Goal: Check status: Check status

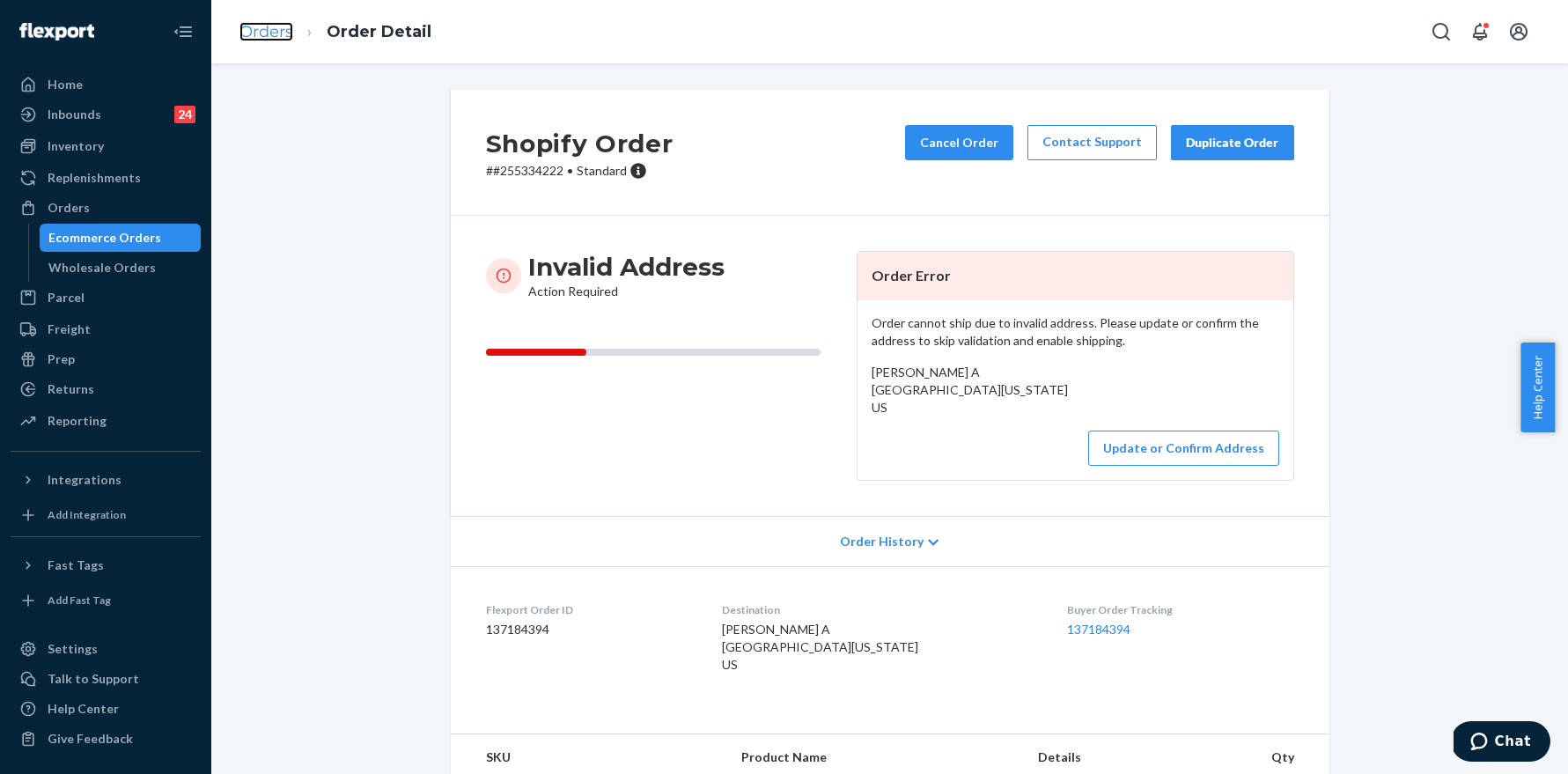
click at [284, 22] on link "Orders" at bounding box center [266, 31] width 54 height 19
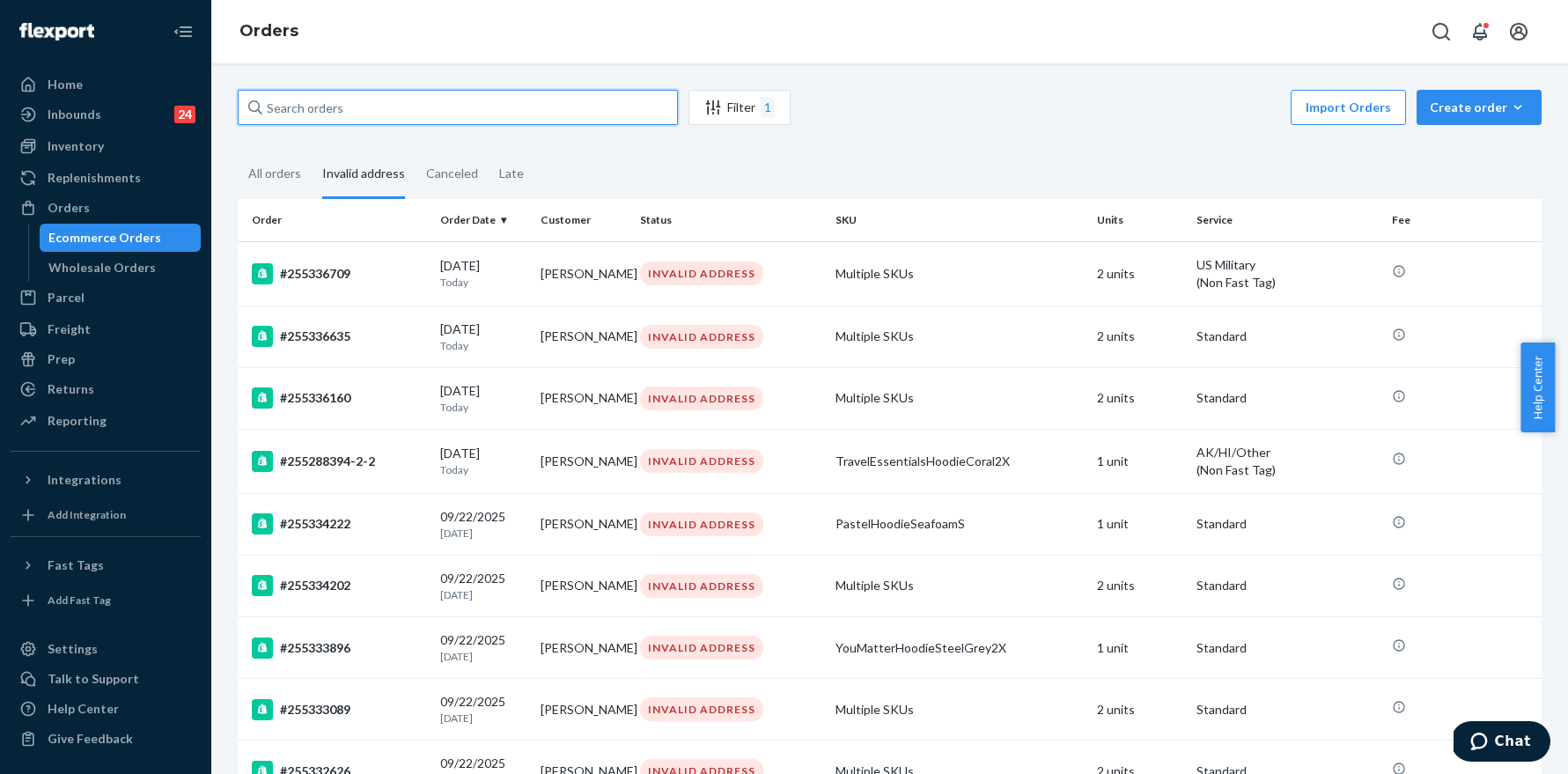
click at [416, 109] on input "text" at bounding box center [458, 107] width 440 height 36
paste input "255271070"
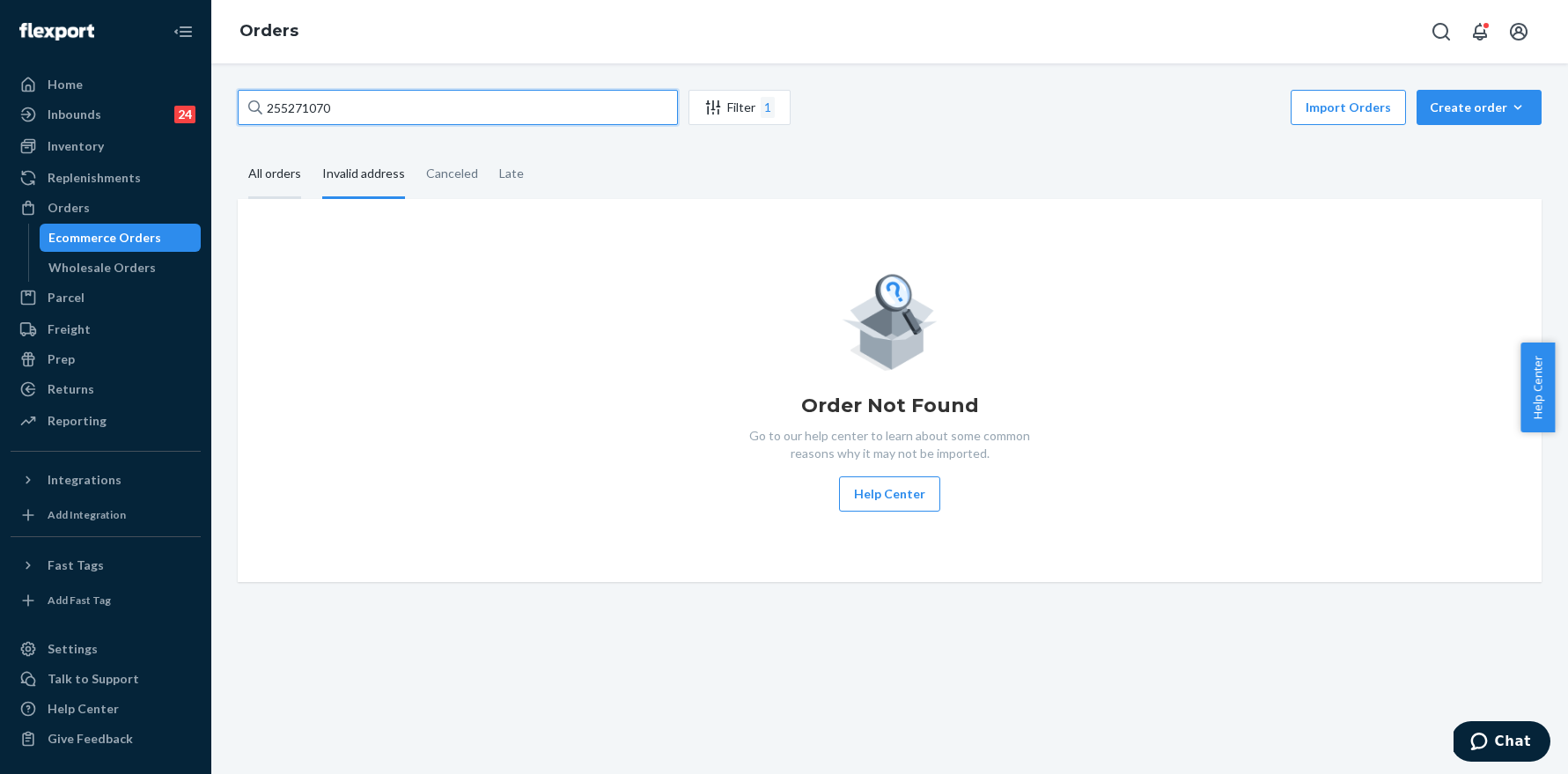
type input "255271070"
click at [290, 177] on div "All orders" at bounding box center [275, 174] width 53 height 48
click at [238, 150] on input "All orders" at bounding box center [238, 150] width 0 height 0
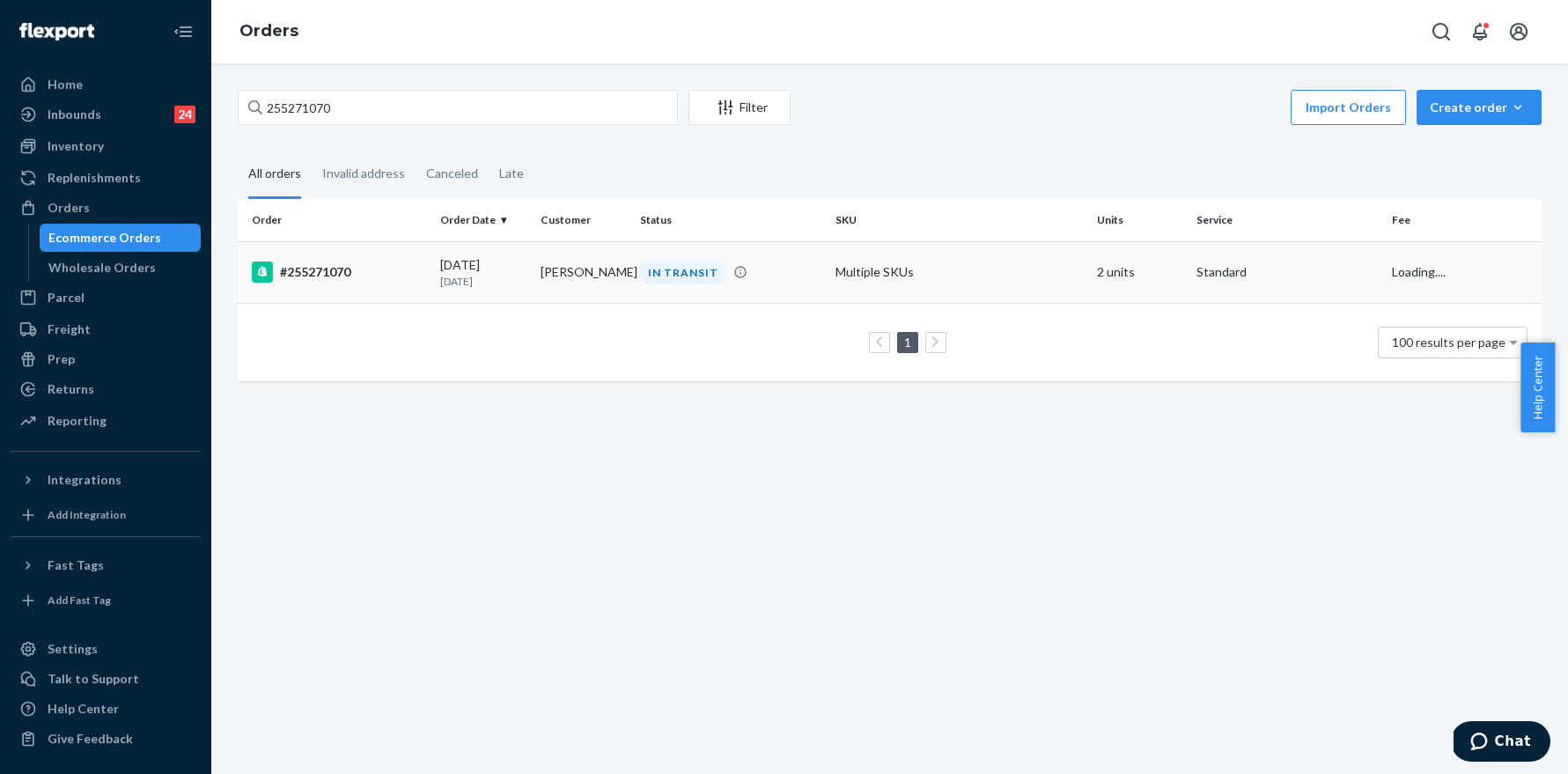
click at [326, 263] on div "#255271070" at bounding box center [339, 271] width 175 height 21
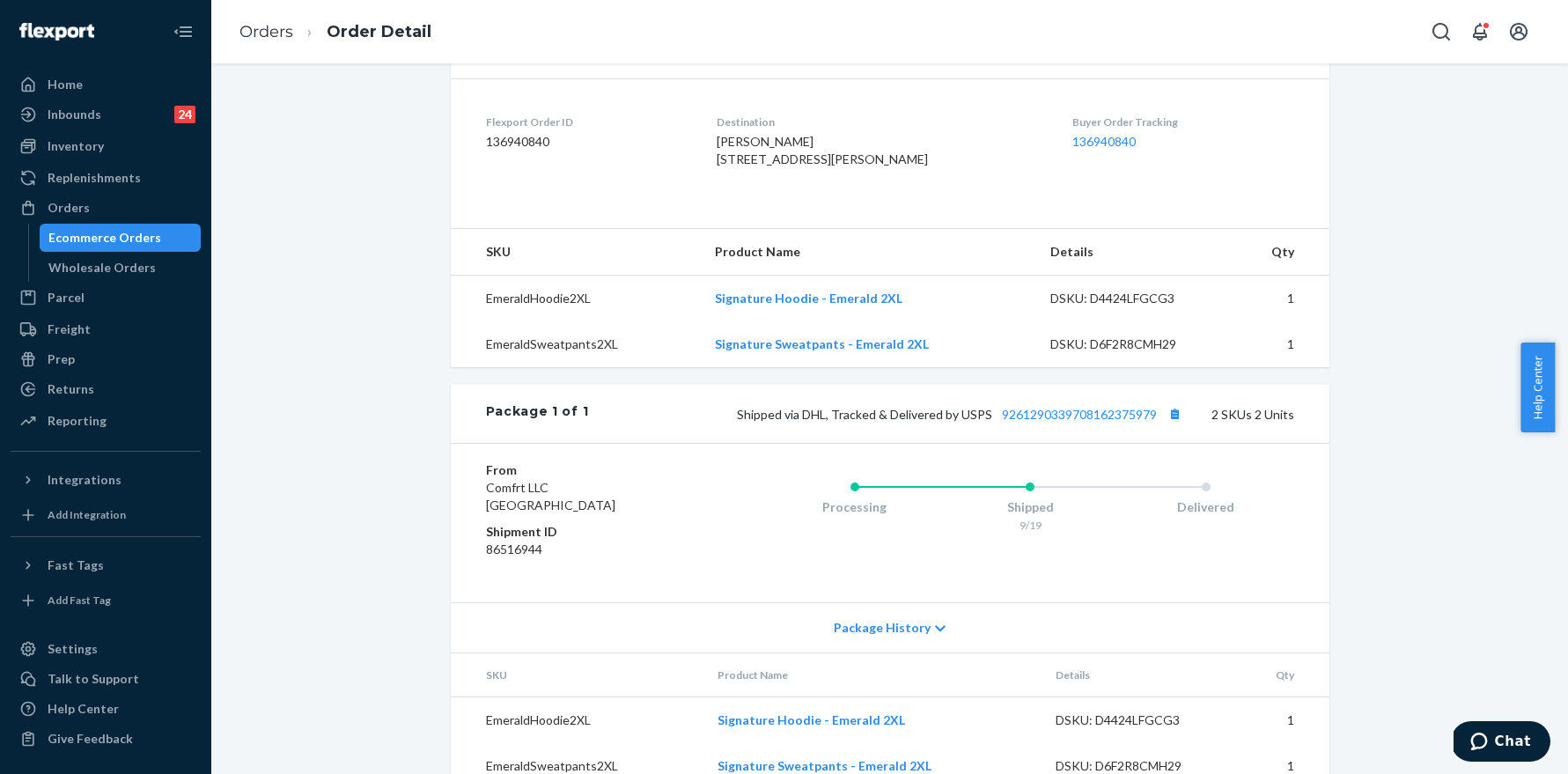
scroll to position [485, 0]
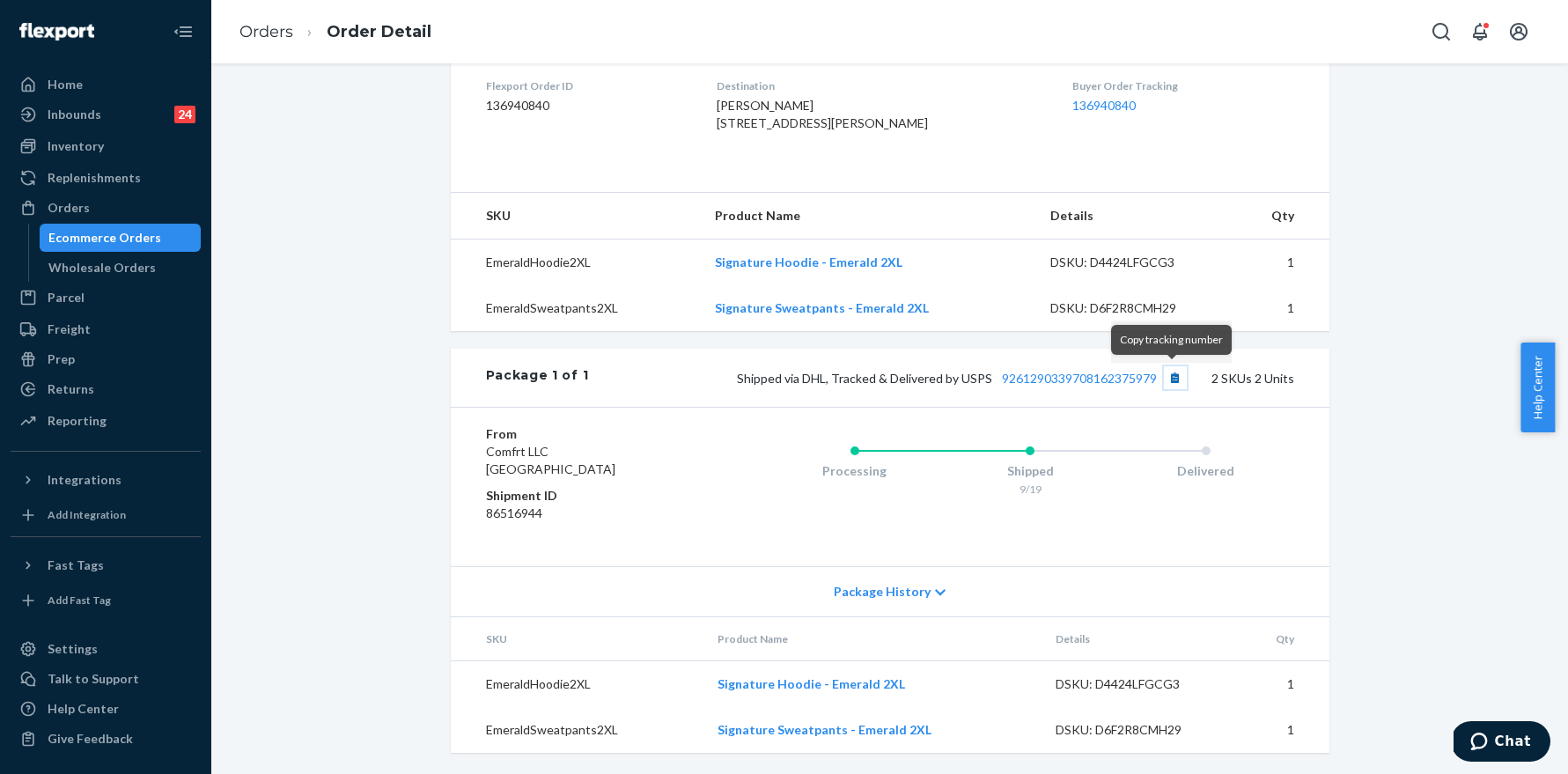
click at [1172, 379] on button "Copy tracking number" at bounding box center [1175, 377] width 23 height 23
click at [277, 36] on link "Orders" at bounding box center [266, 31] width 54 height 19
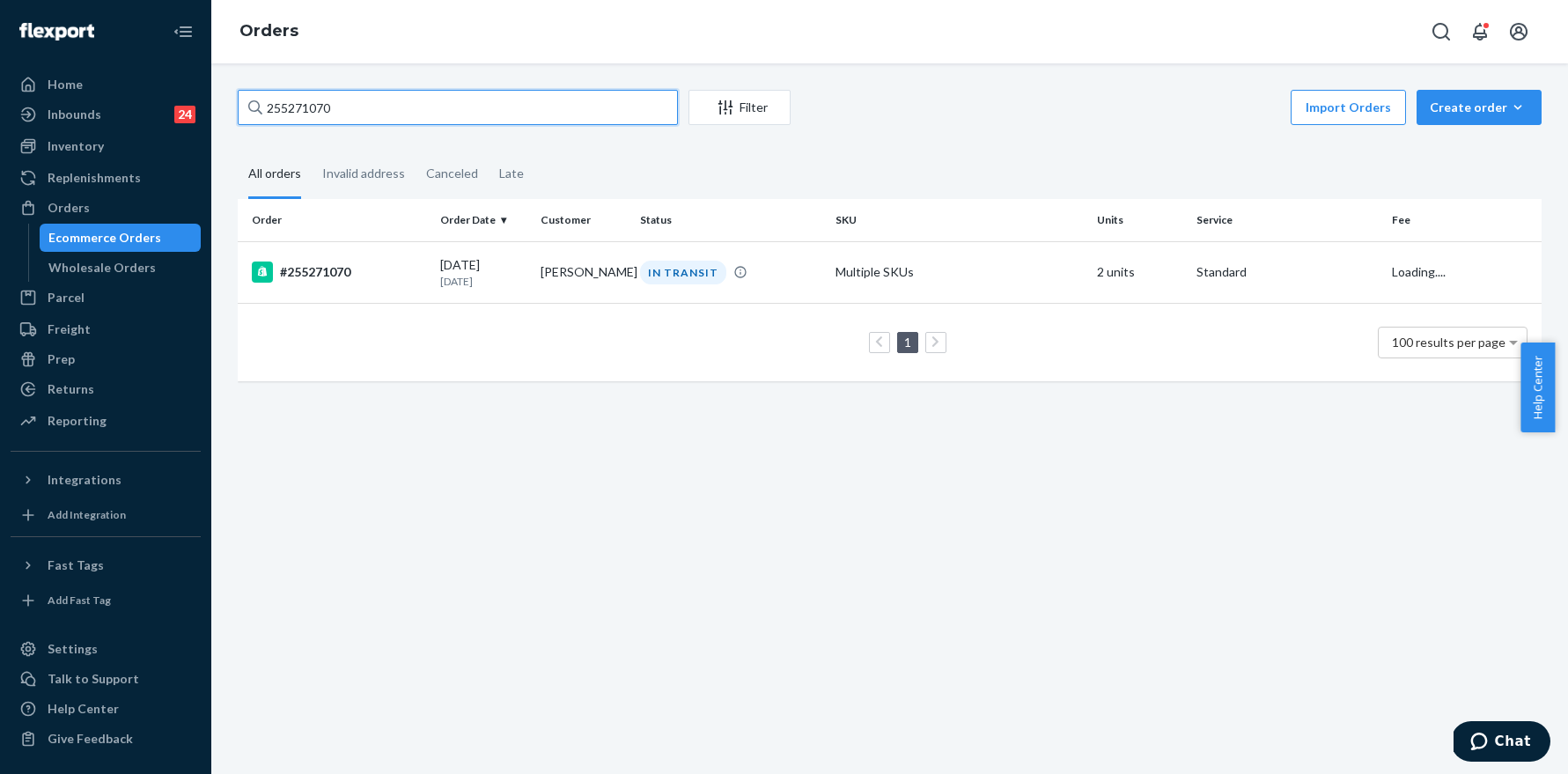
click at [441, 117] on input "255271070" at bounding box center [458, 107] width 440 height 36
paste input "68436"
type input "255268436"
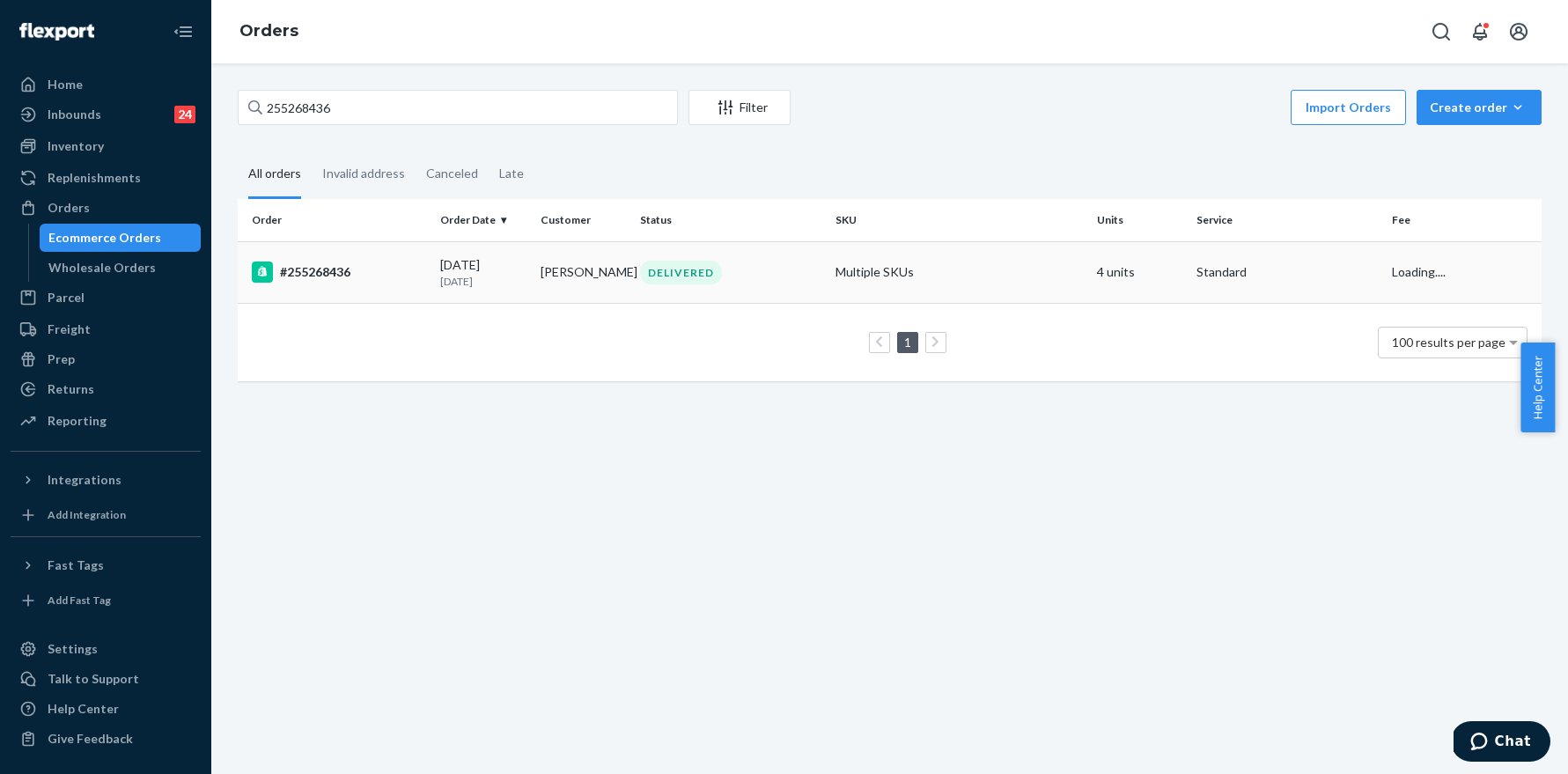
click at [347, 273] on div "#255268436" at bounding box center [339, 271] width 175 height 21
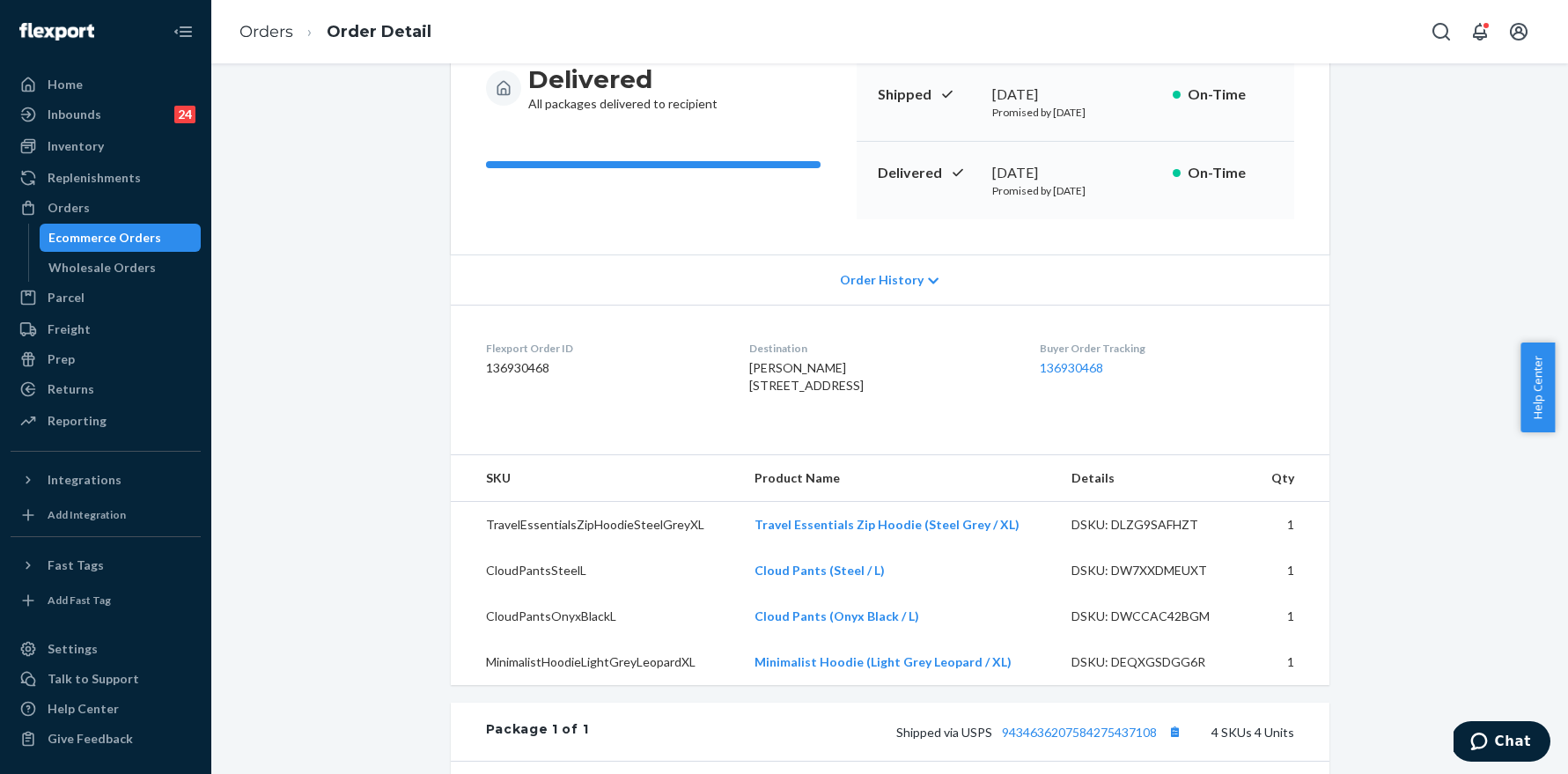
scroll to position [668, 0]
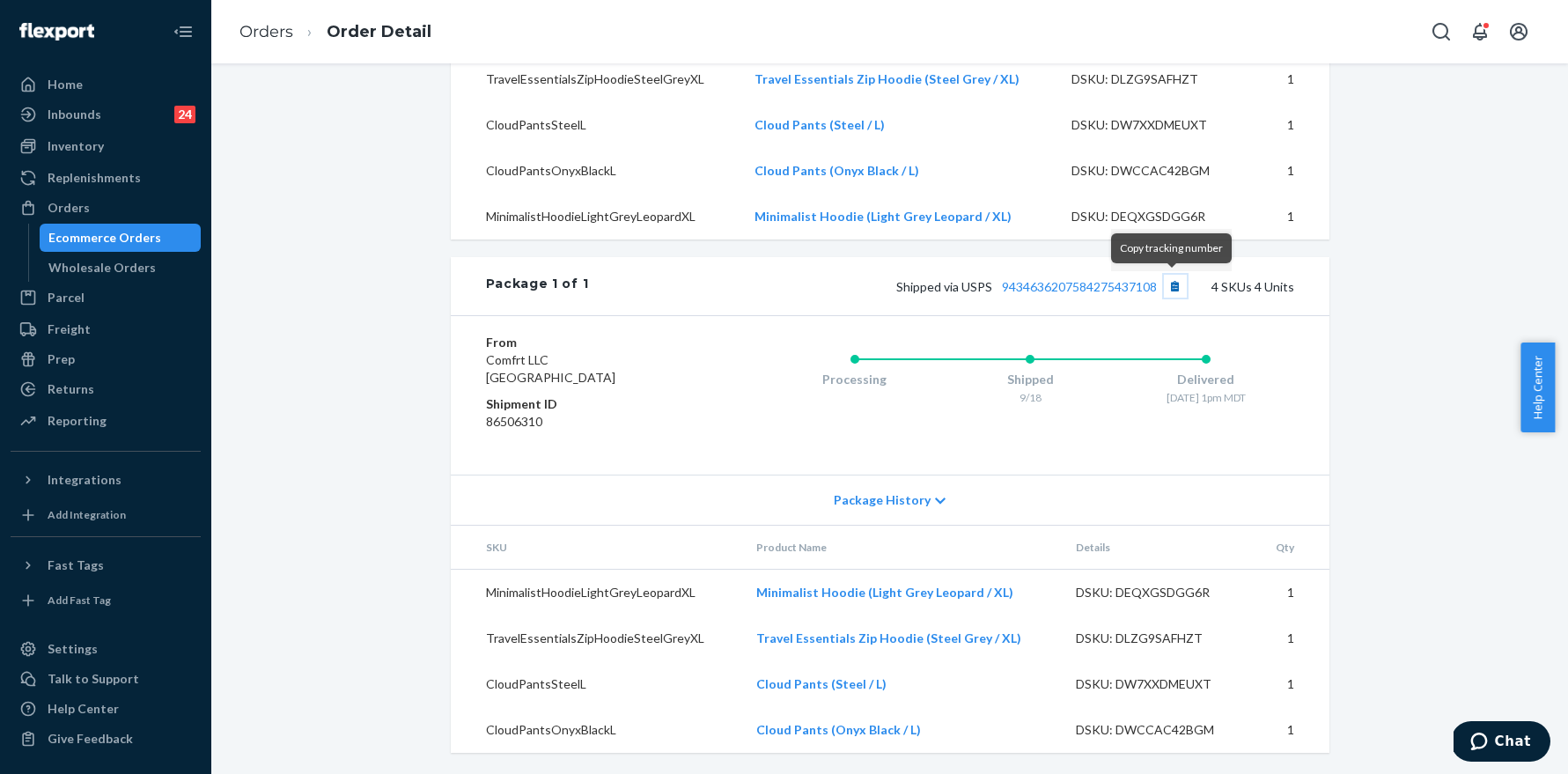
click at [1170, 286] on button "Copy tracking number" at bounding box center [1175, 286] width 23 height 23
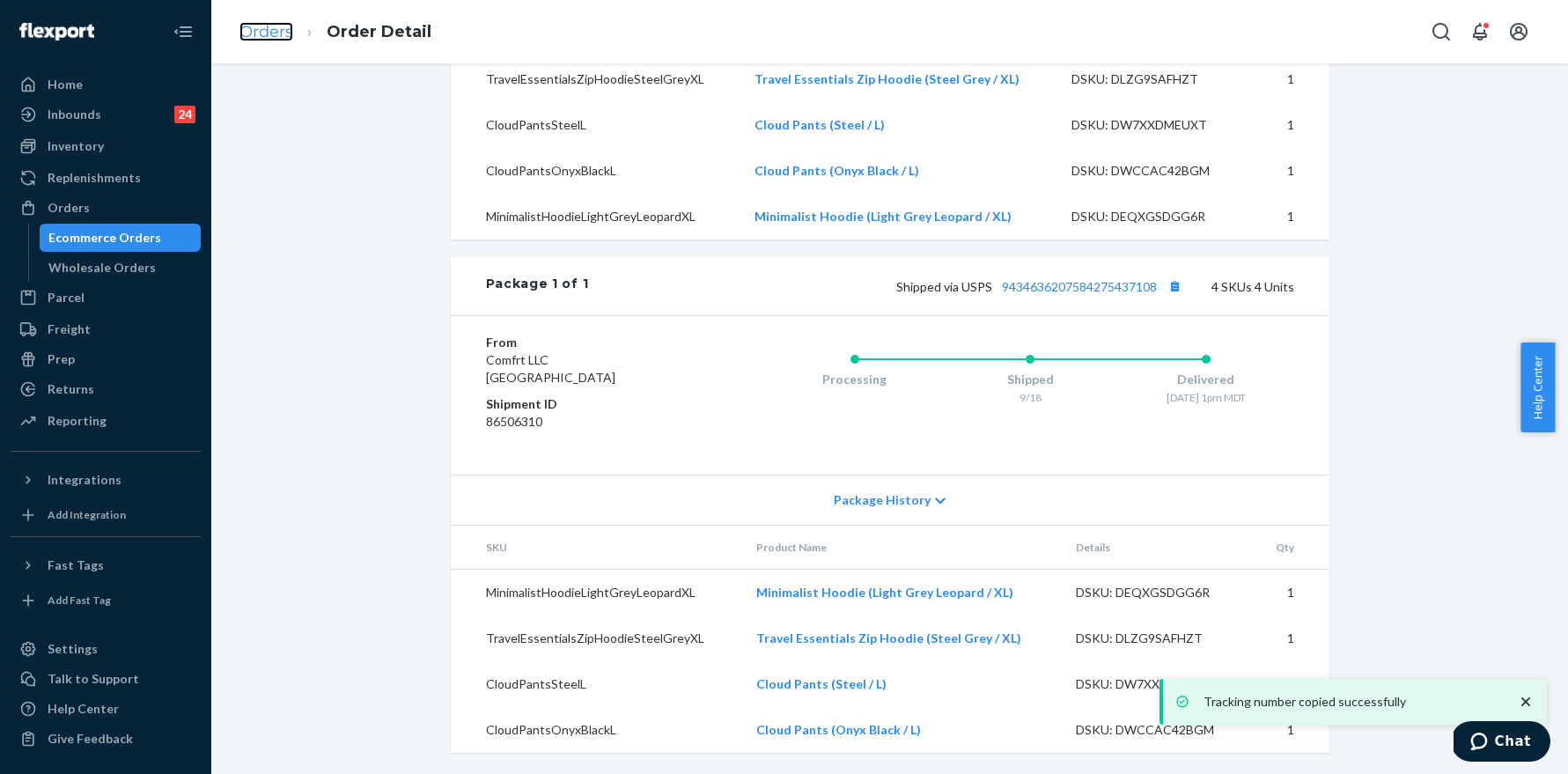
click at [269, 35] on link "Orders" at bounding box center [266, 31] width 54 height 19
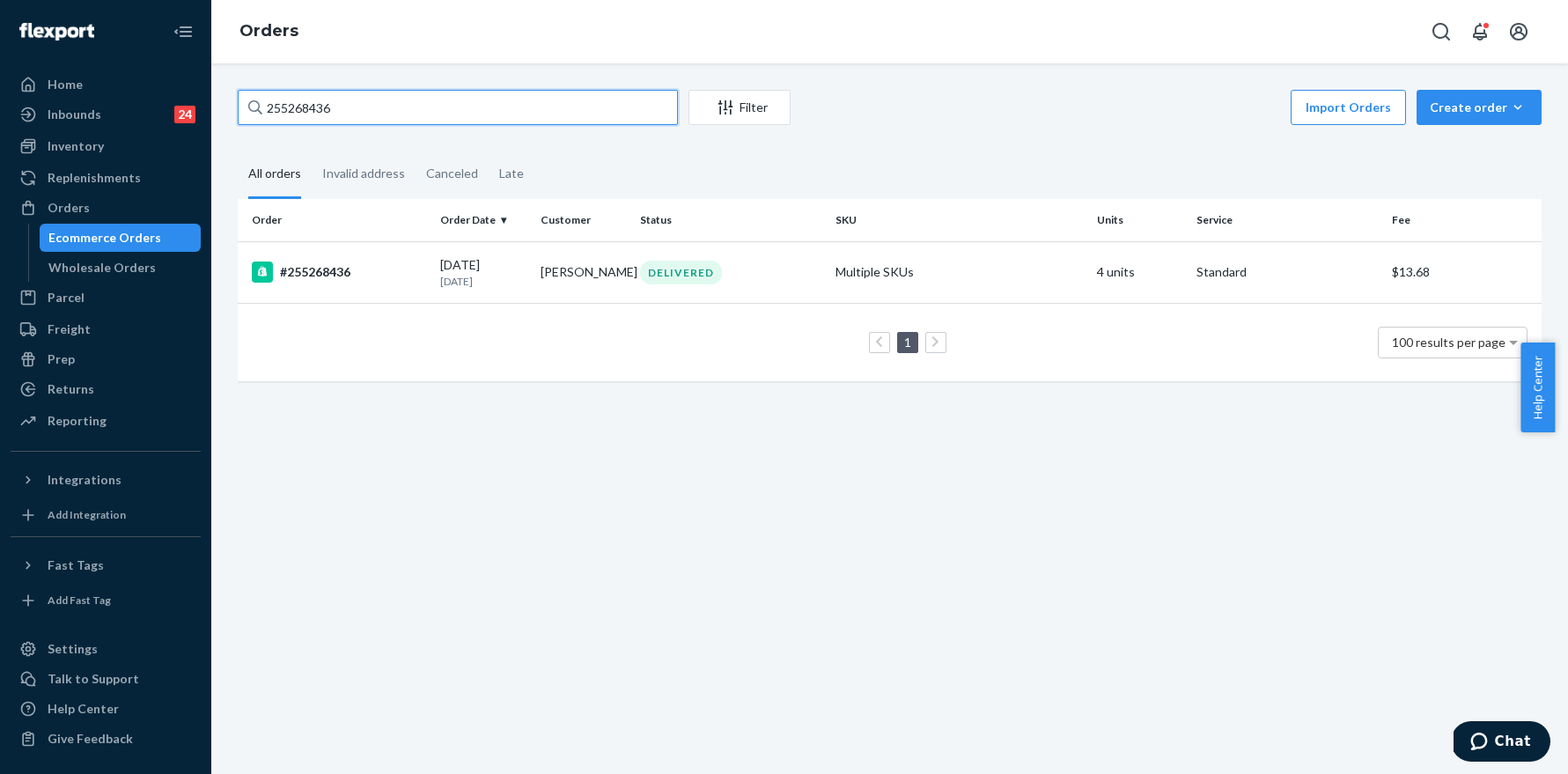
click at [375, 97] on input "255268436" at bounding box center [458, 107] width 440 height 36
paste input "7757"
type input "255267757"
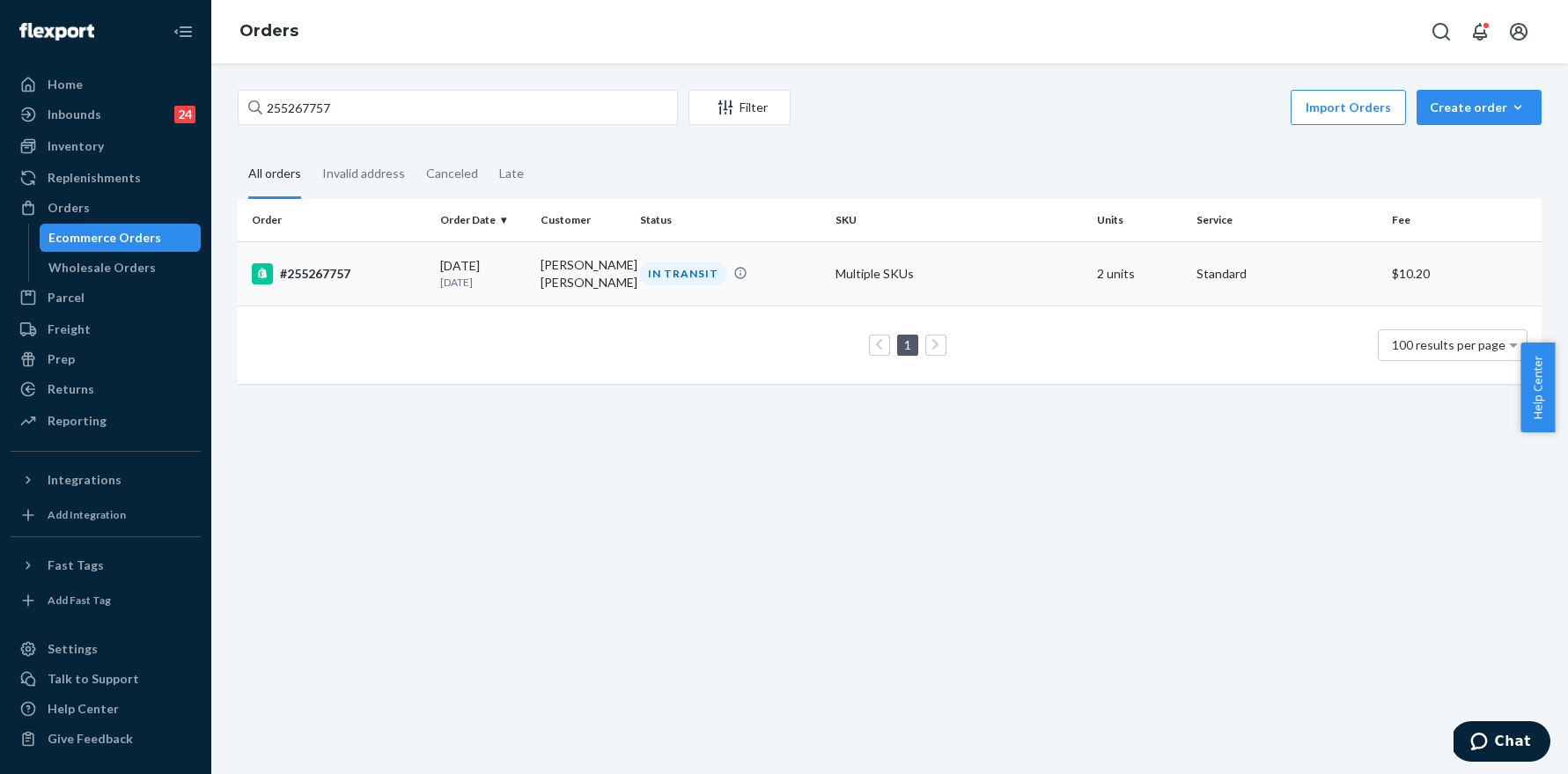
click at [313, 276] on div "#255267757" at bounding box center [339, 273] width 175 height 21
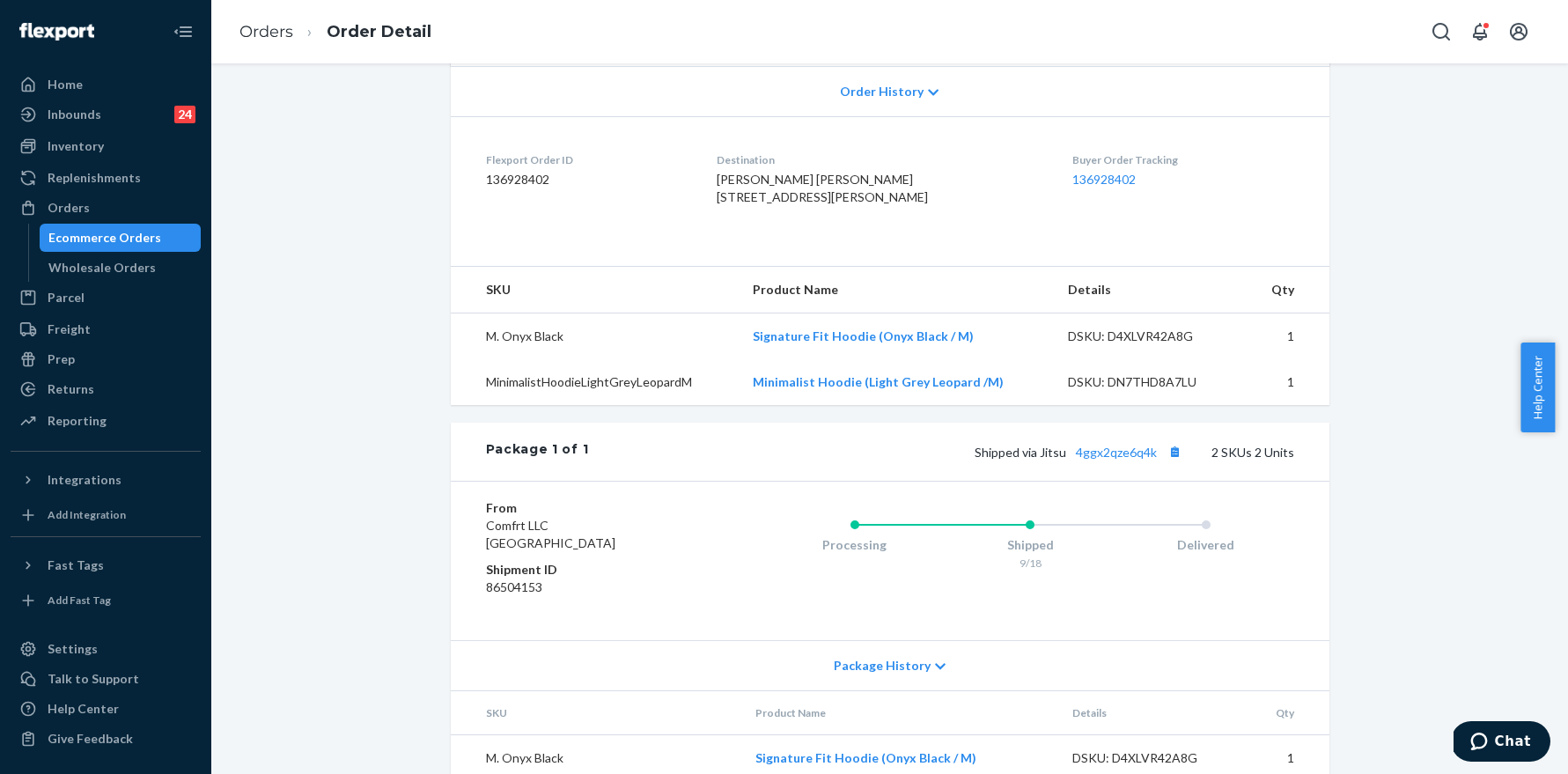
scroll to position [485, 0]
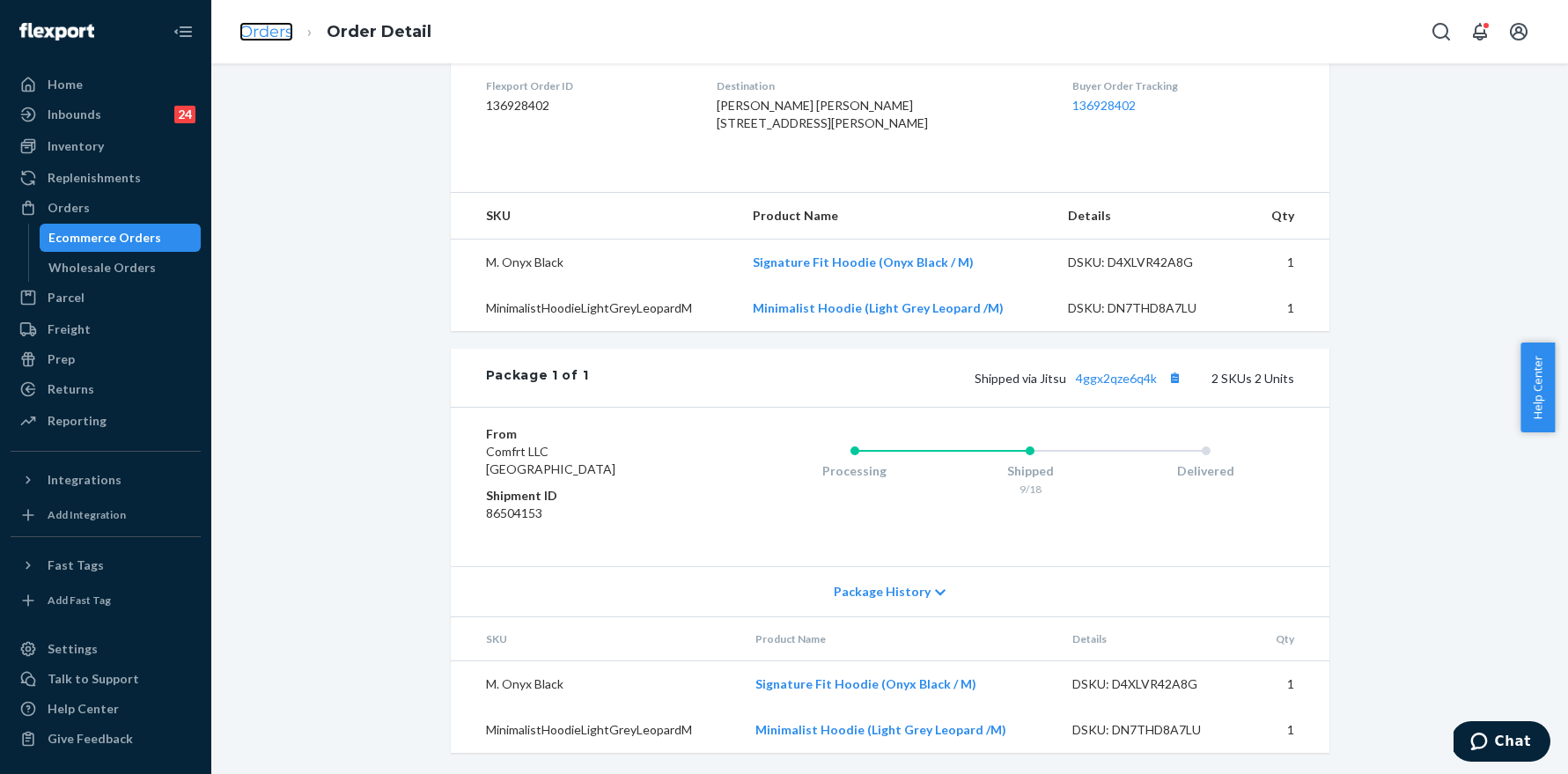
click at [271, 38] on link "Orders" at bounding box center [266, 31] width 54 height 19
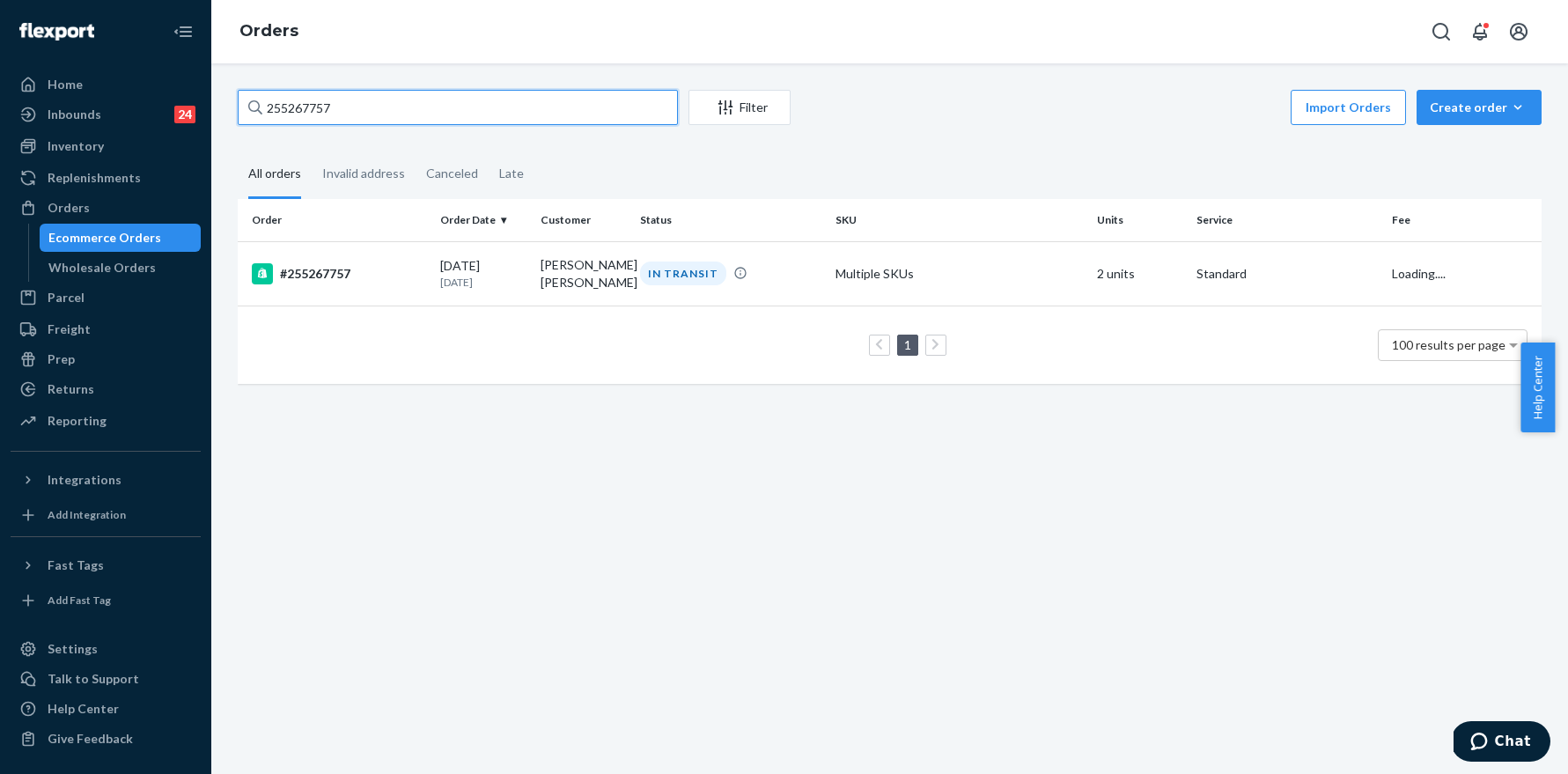
click at [384, 95] on input "255267757" at bounding box center [458, 107] width 440 height 36
paste input "633"
type input "255267633"
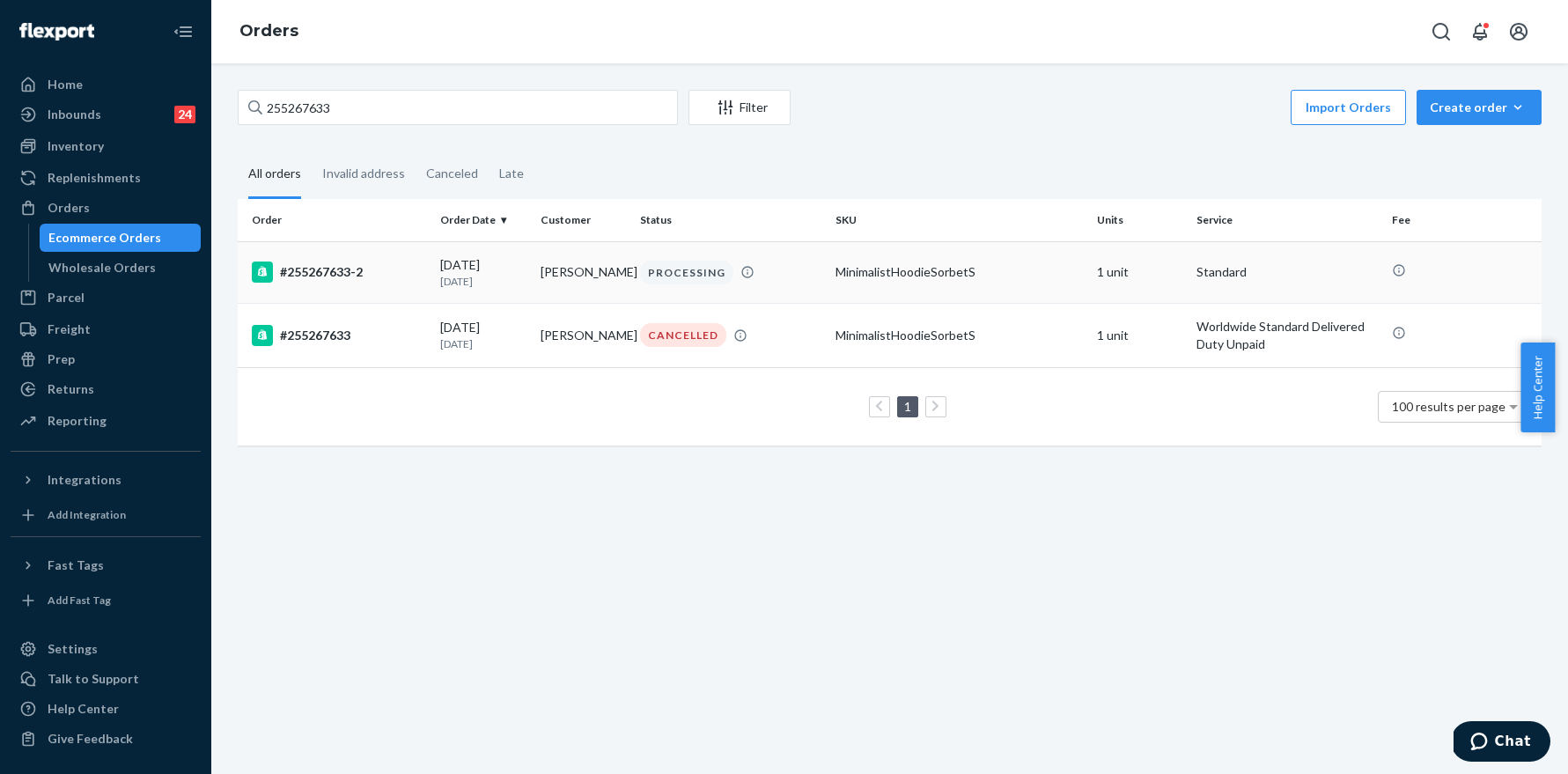
click at [324, 275] on div "#255267633-2" at bounding box center [339, 271] width 175 height 21
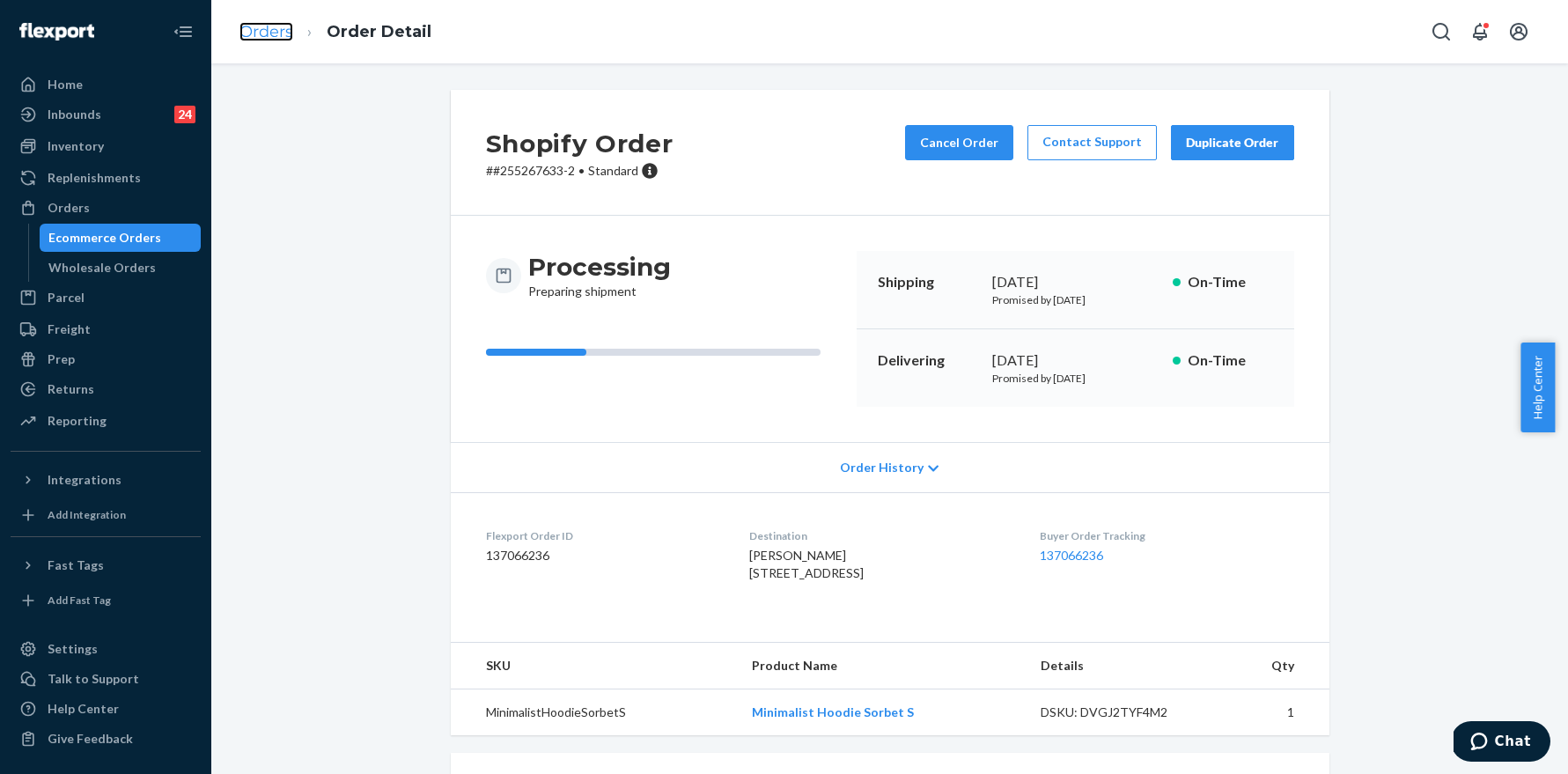
click at [268, 29] on link "Orders" at bounding box center [266, 31] width 54 height 19
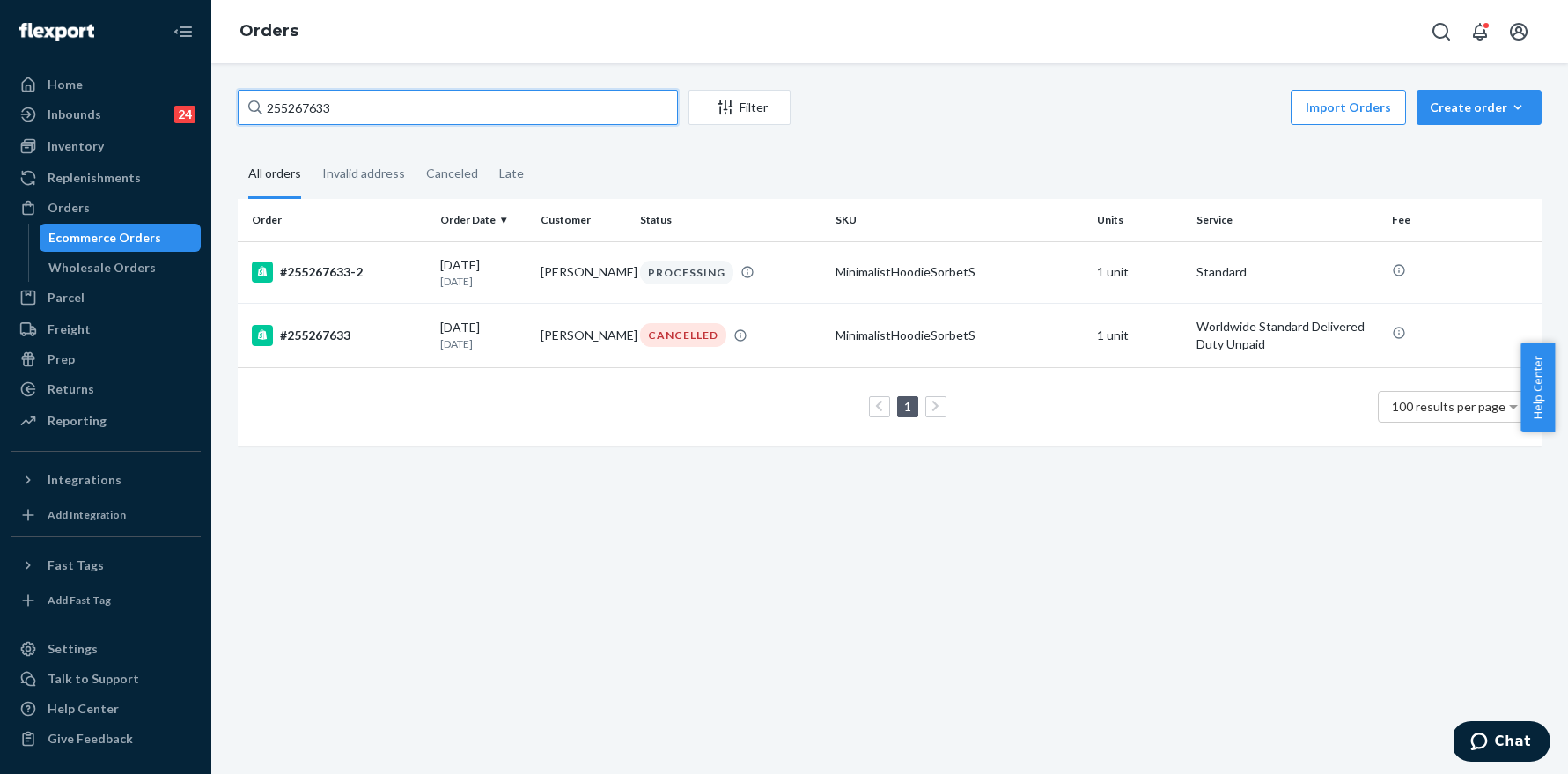
click at [369, 104] on input "255267633" at bounding box center [458, 107] width 440 height 36
paste input "404"
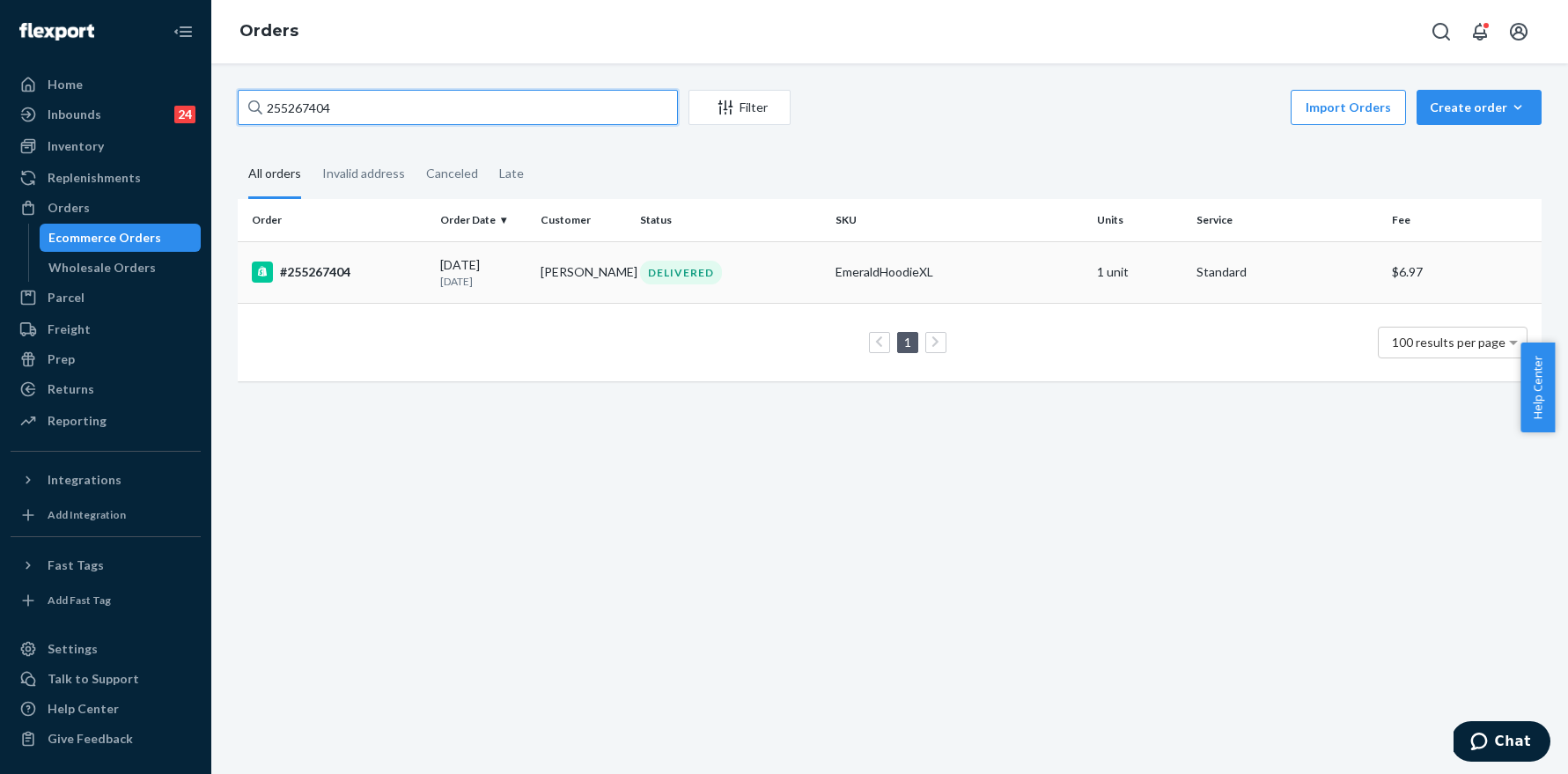
type input "255267404"
click at [318, 273] on div "#255267404" at bounding box center [339, 271] width 175 height 21
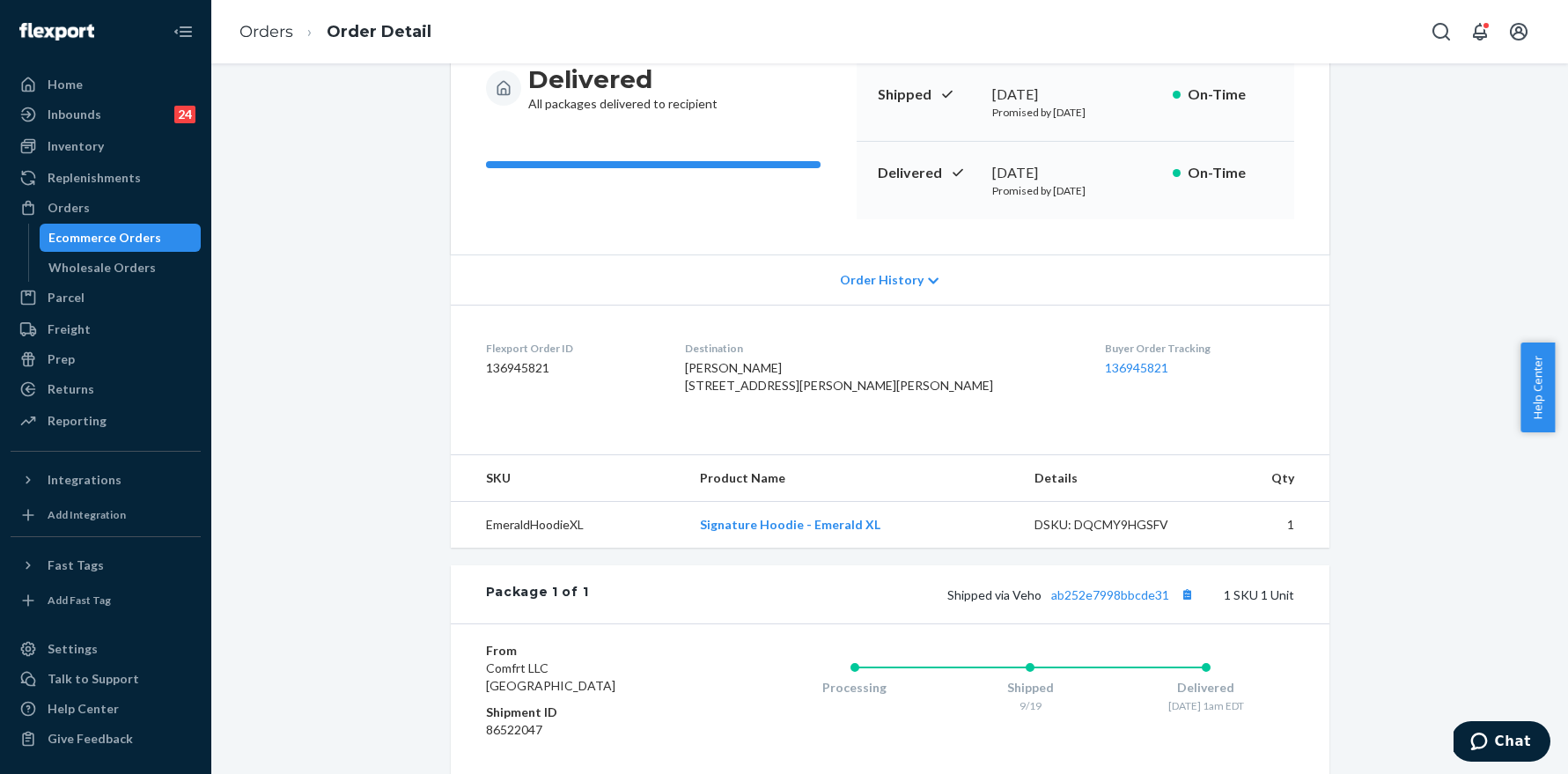
scroll to position [393, 0]
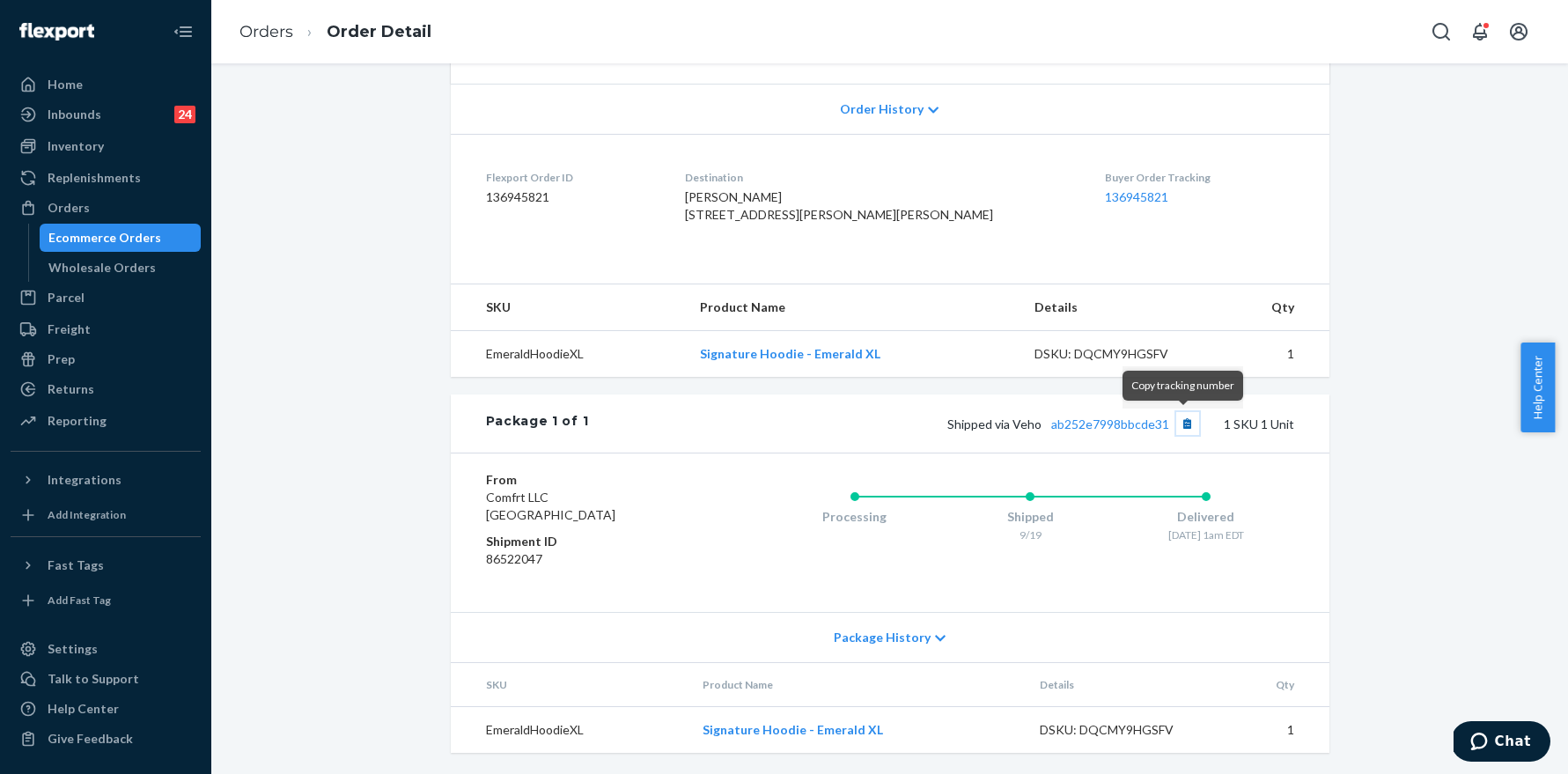
click at [1185, 427] on button "Copy tracking number" at bounding box center [1188, 423] width 23 height 23
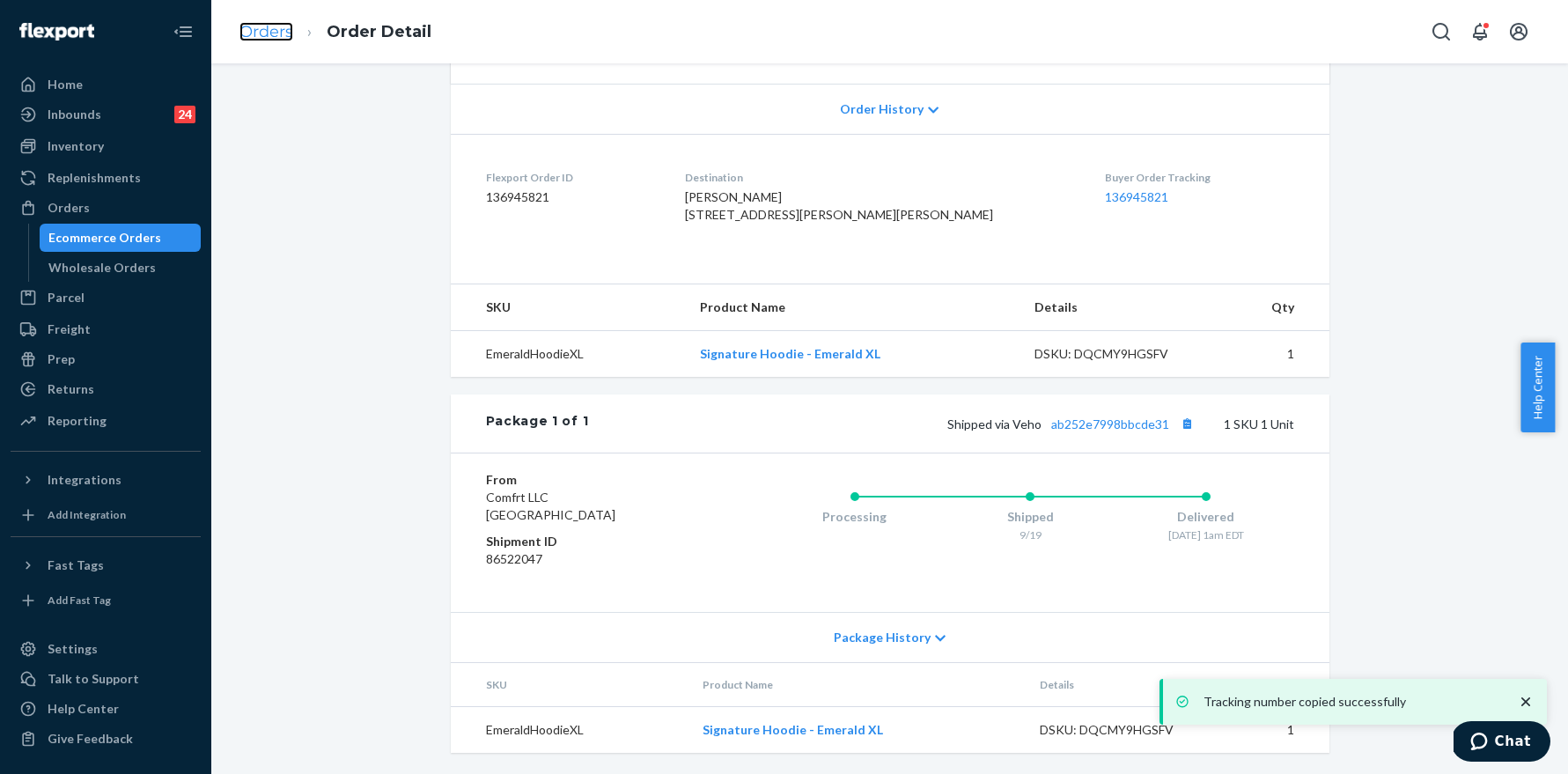
click at [266, 33] on link "Orders" at bounding box center [266, 31] width 54 height 19
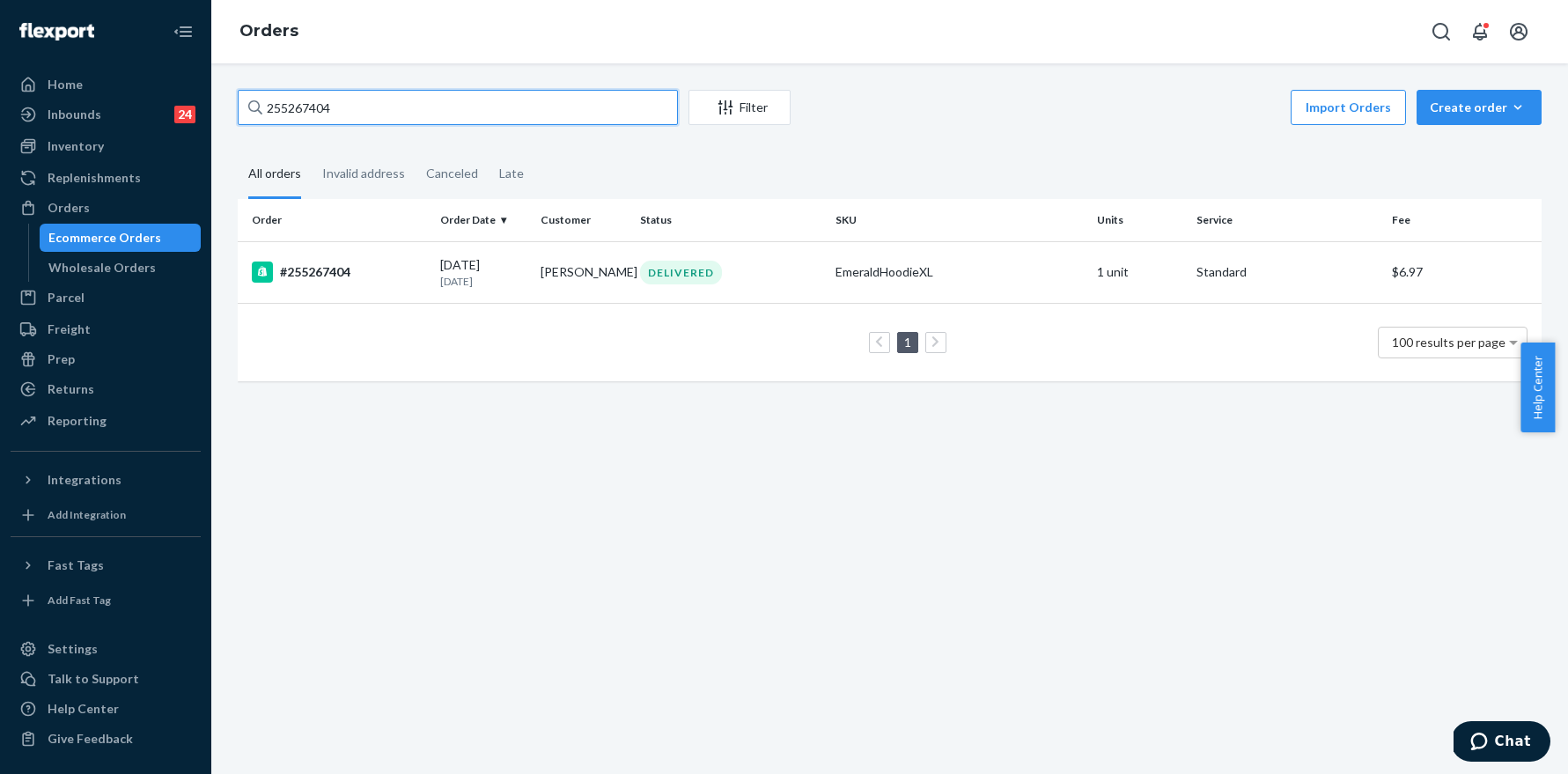
click at [484, 107] on input "255267404" at bounding box center [458, 107] width 440 height 36
paste input "255267365"
click at [484, 107] on input "255267404 255267365" at bounding box center [458, 107] width 440 height 36
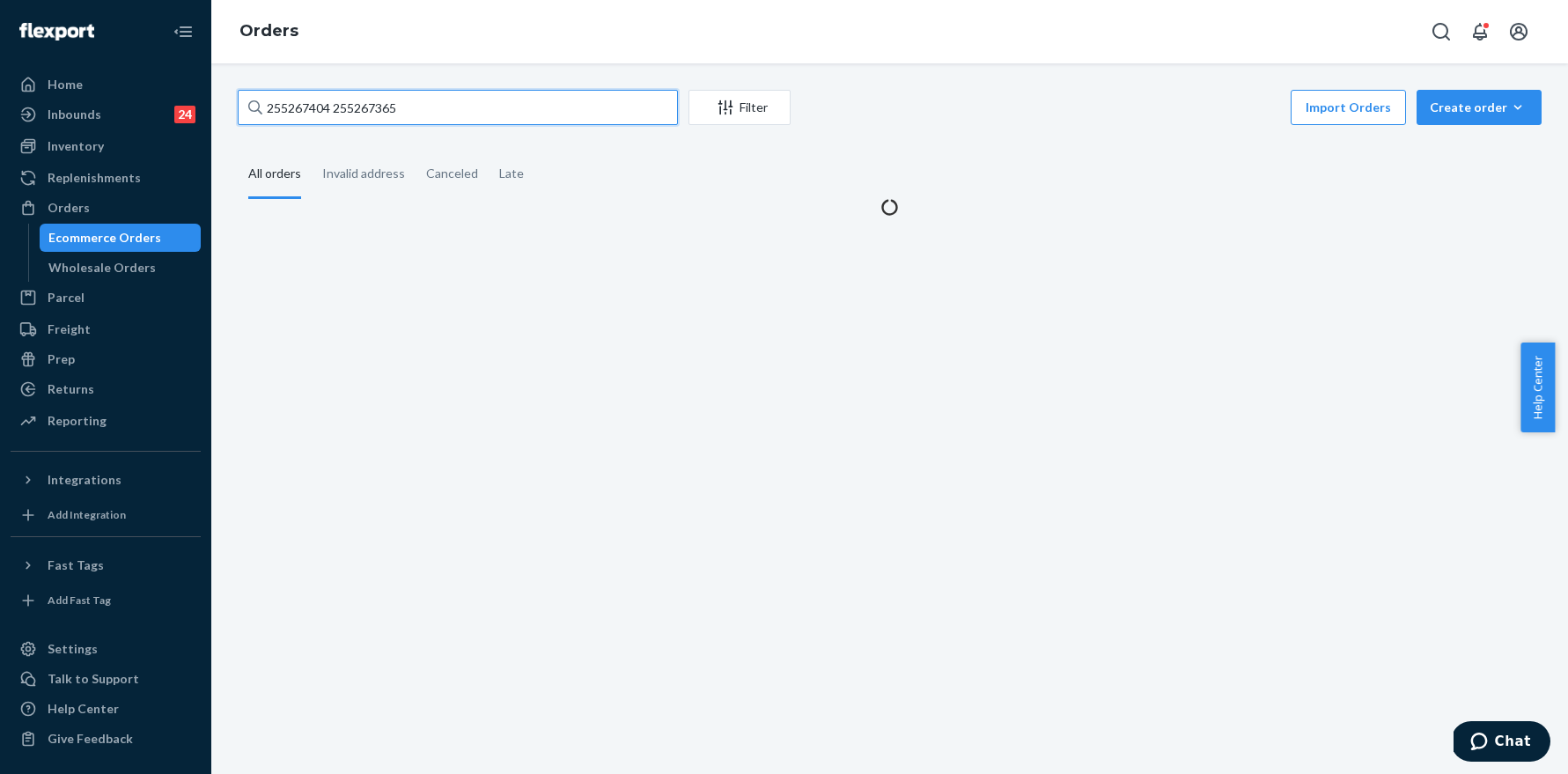
click at [484, 107] on input "255267404 255267365" at bounding box center [458, 107] width 440 height 36
paste input "text"
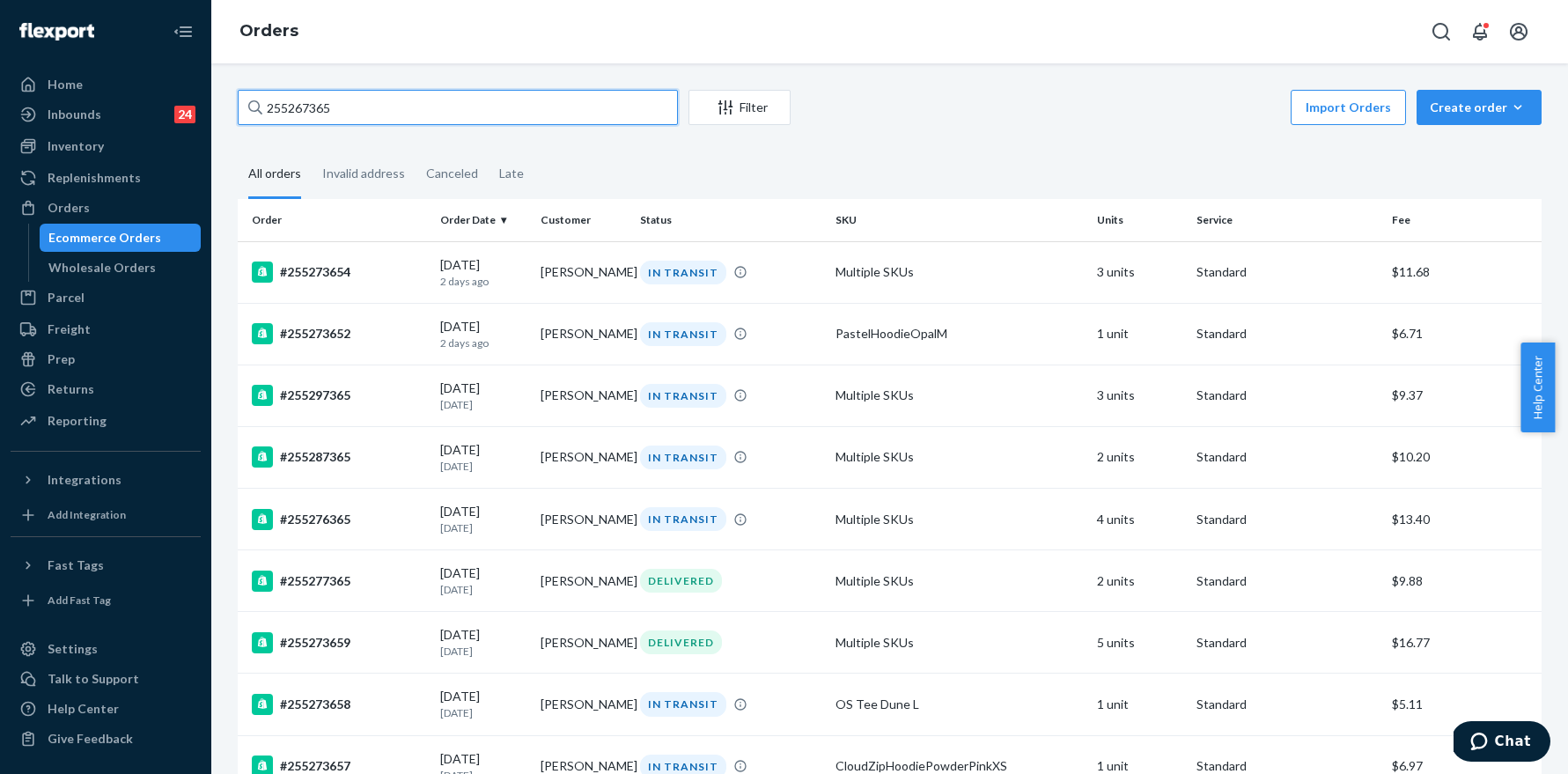
click at [366, 105] on input "255267365" at bounding box center [458, 107] width 440 height 36
paste input "6501"
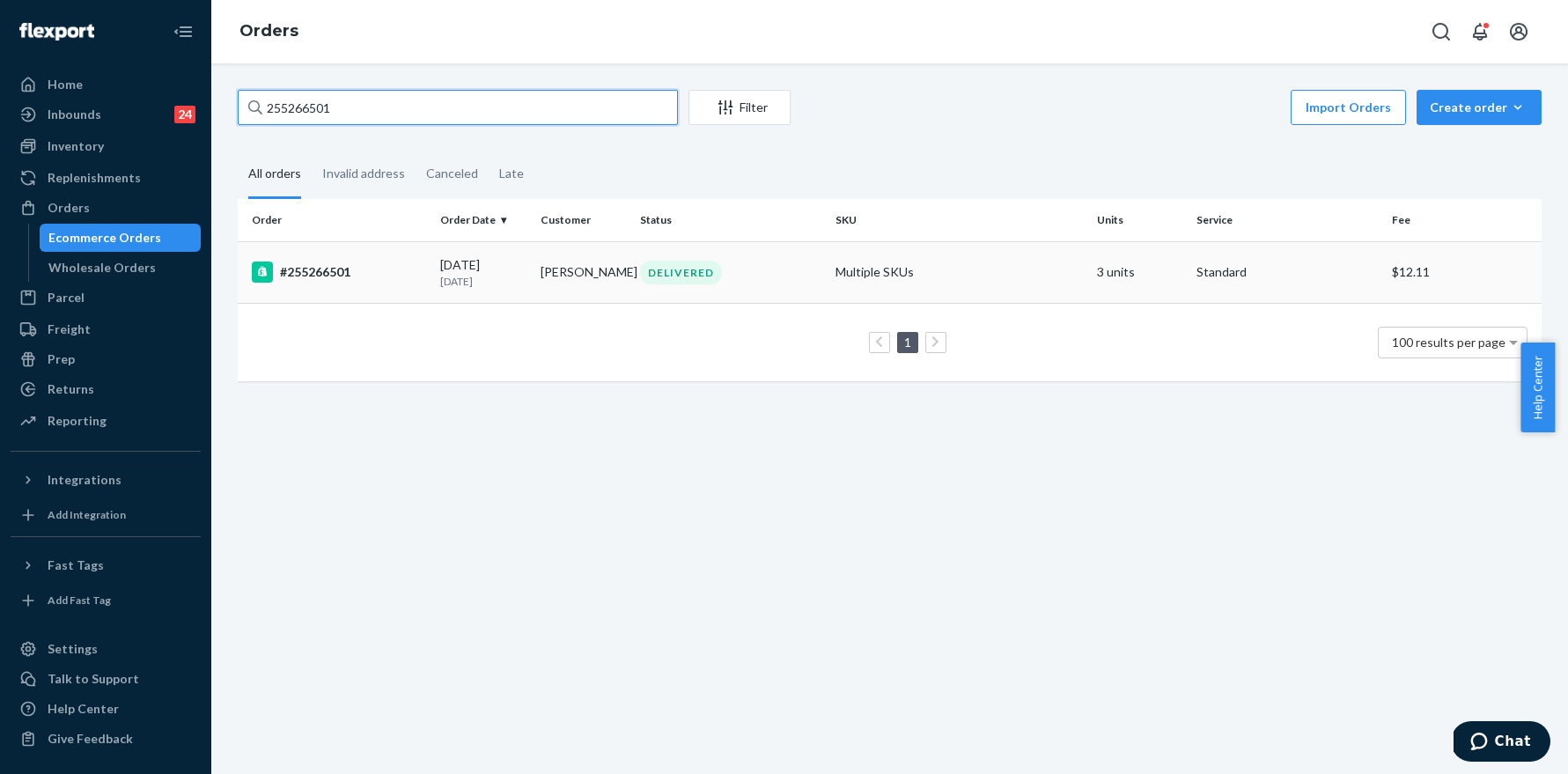
type input "255266501"
click at [333, 270] on div "#255266501" at bounding box center [339, 271] width 175 height 21
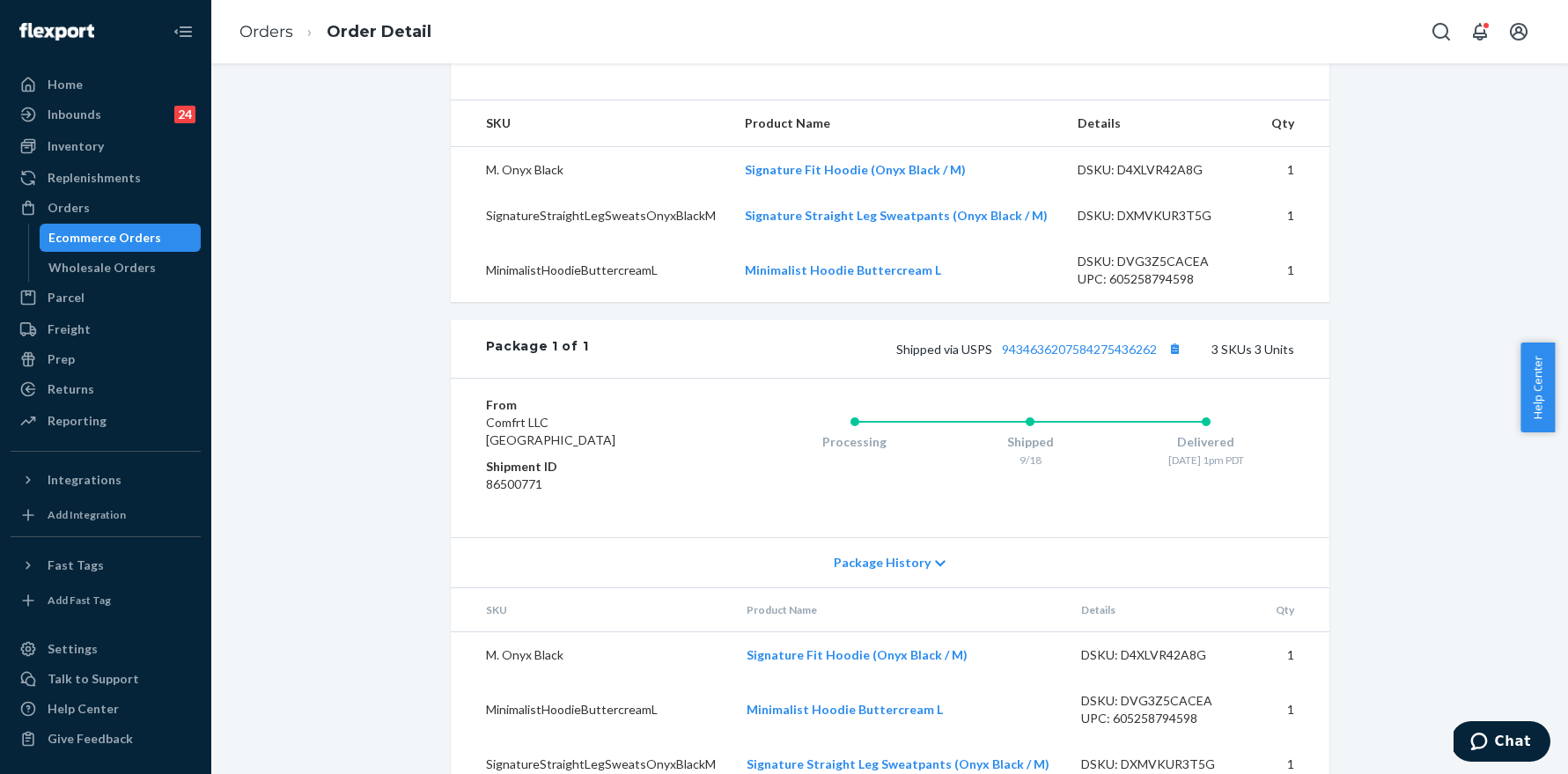
scroll to position [612, 0]
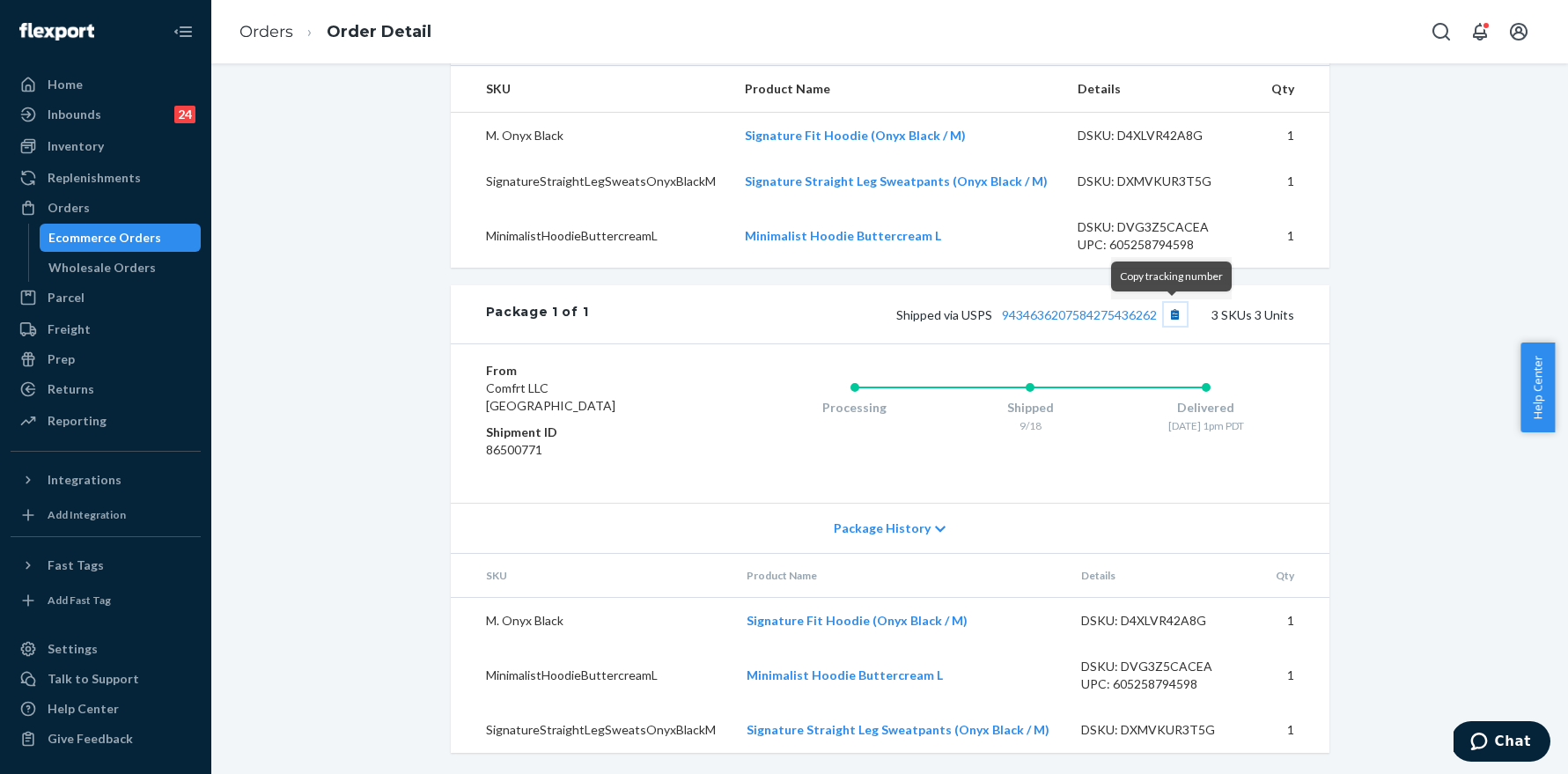
click at [1171, 313] on button "Copy tracking number" at bounding box center [1175, 314] width 23 height 23
click at [274, 34] on link "Orders" at bounding box center [266, 31] width 54 height 19
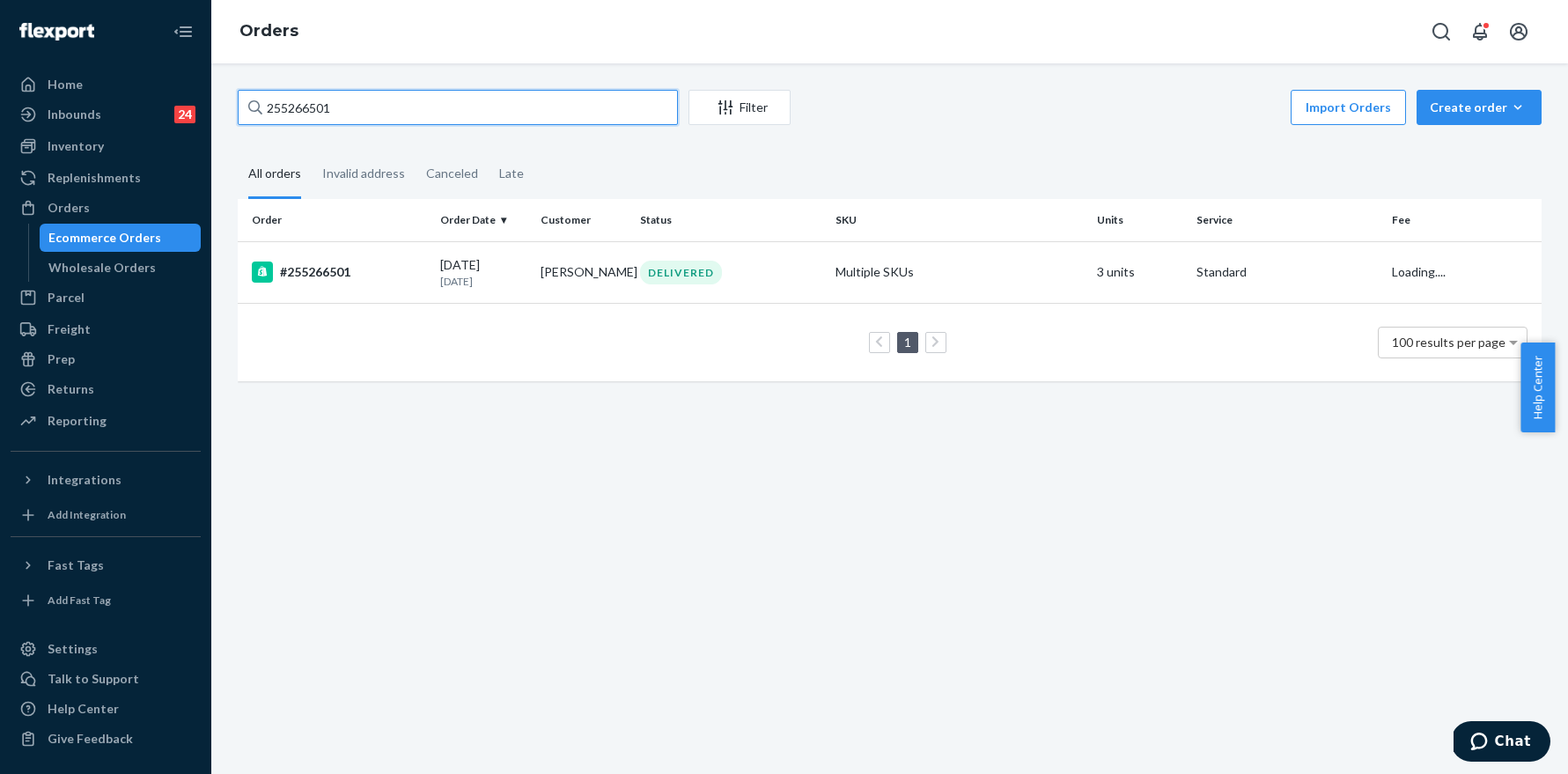
click at [498, 105] on input "255266501" at bounding box center [458, 107] width 440 height 36
paste input "337957"
type input "255337957"
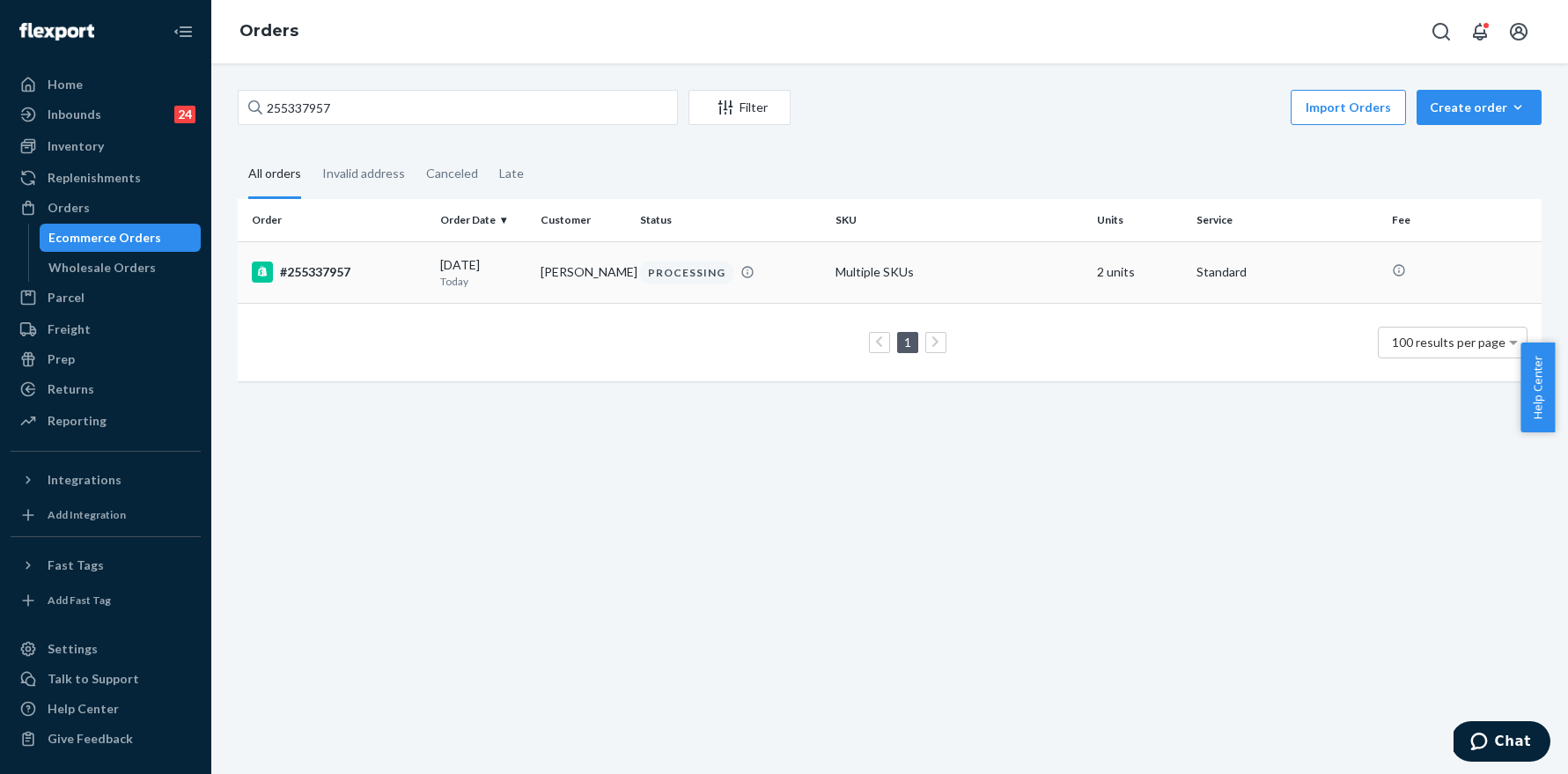
click at [338, 274] on div "#255337957" at bounding box center [339, 271] width 175 height 21
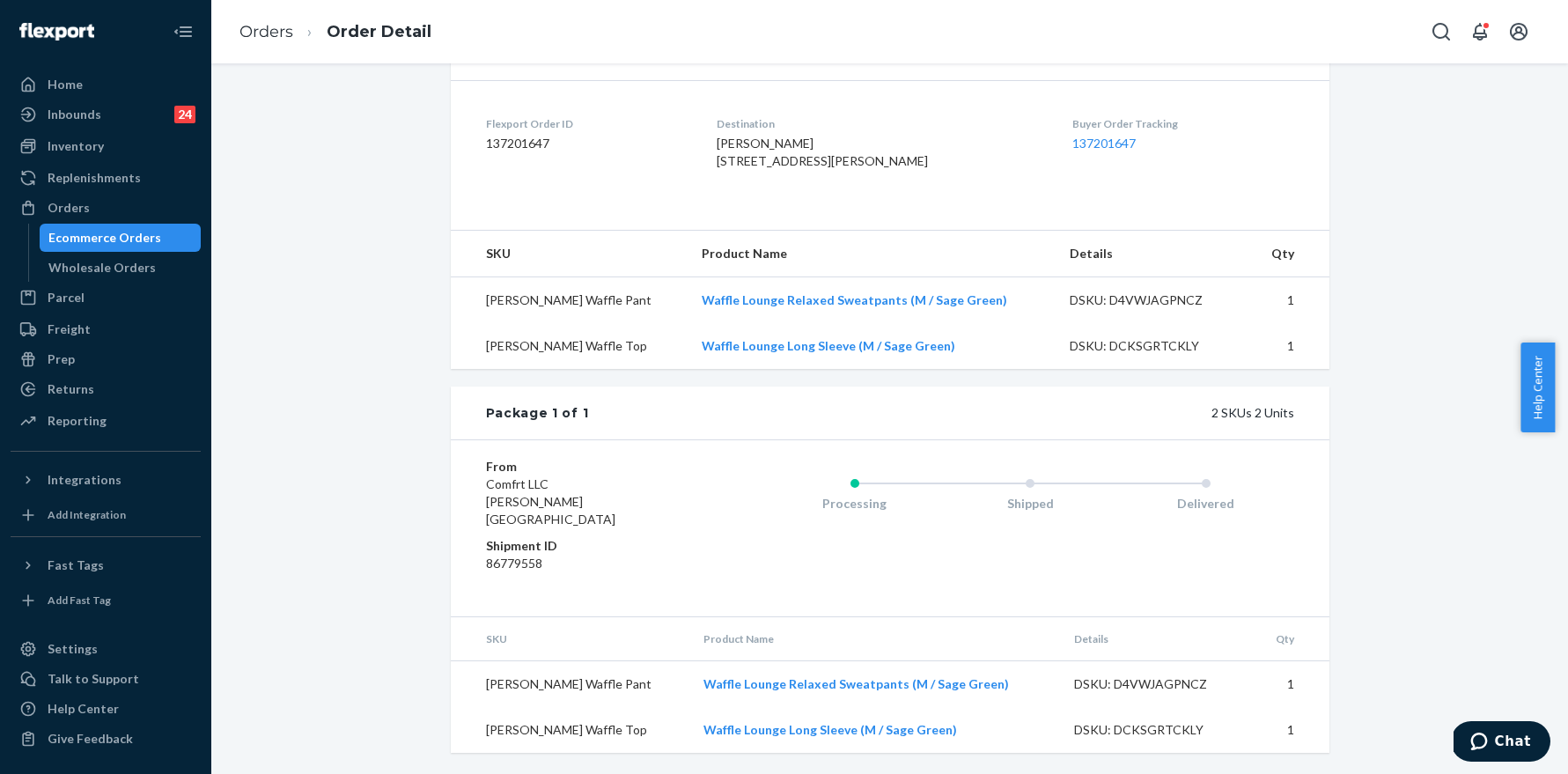
scroll to position [430, 0]
click at [284, 31] on link "Orders" at bounding box center [266, 31] width 54 height 19
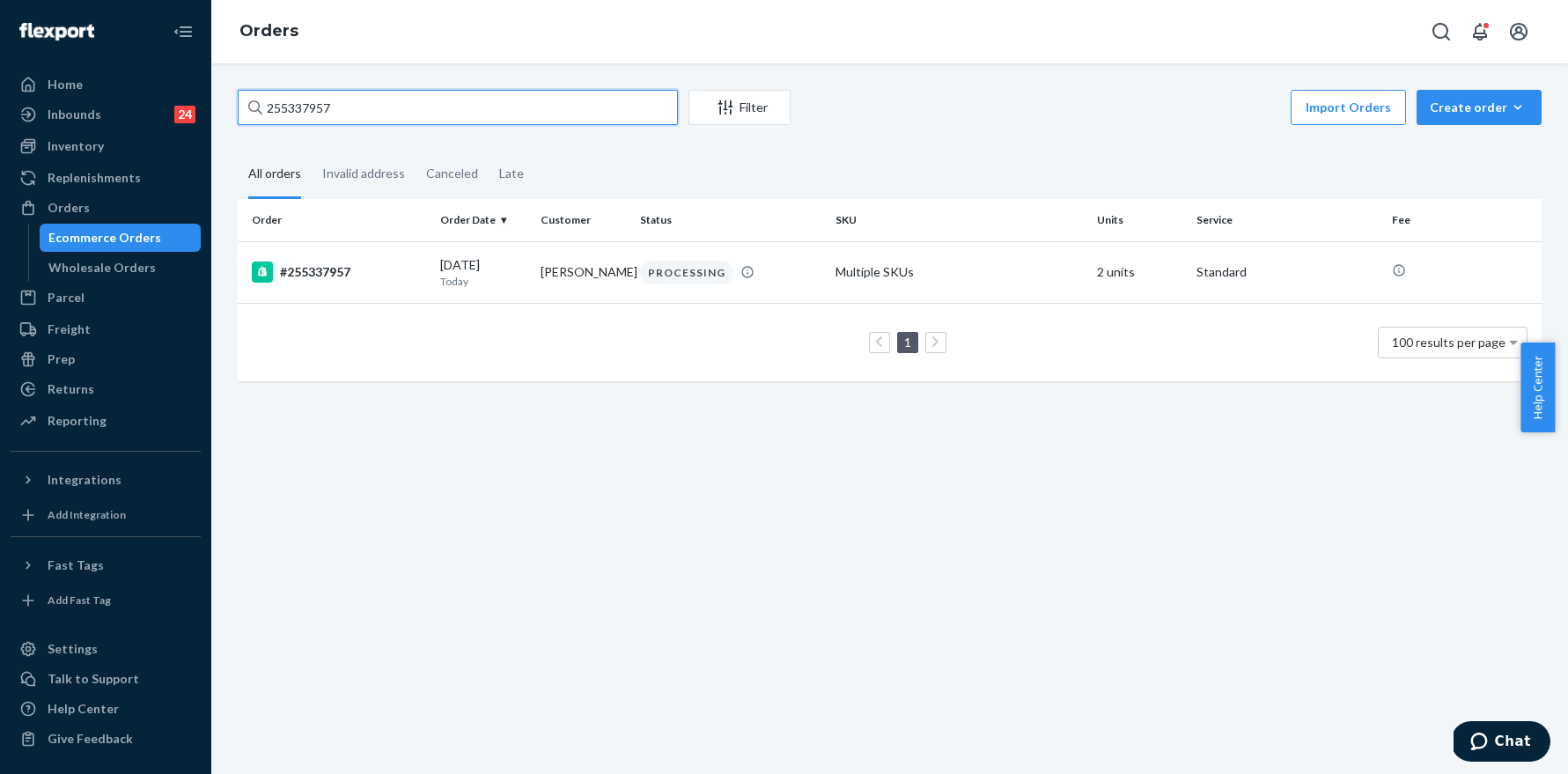
click at [339, 112] on input "255337957" at bounding box center [458, 107] width 440 height 36
paste input "191379"
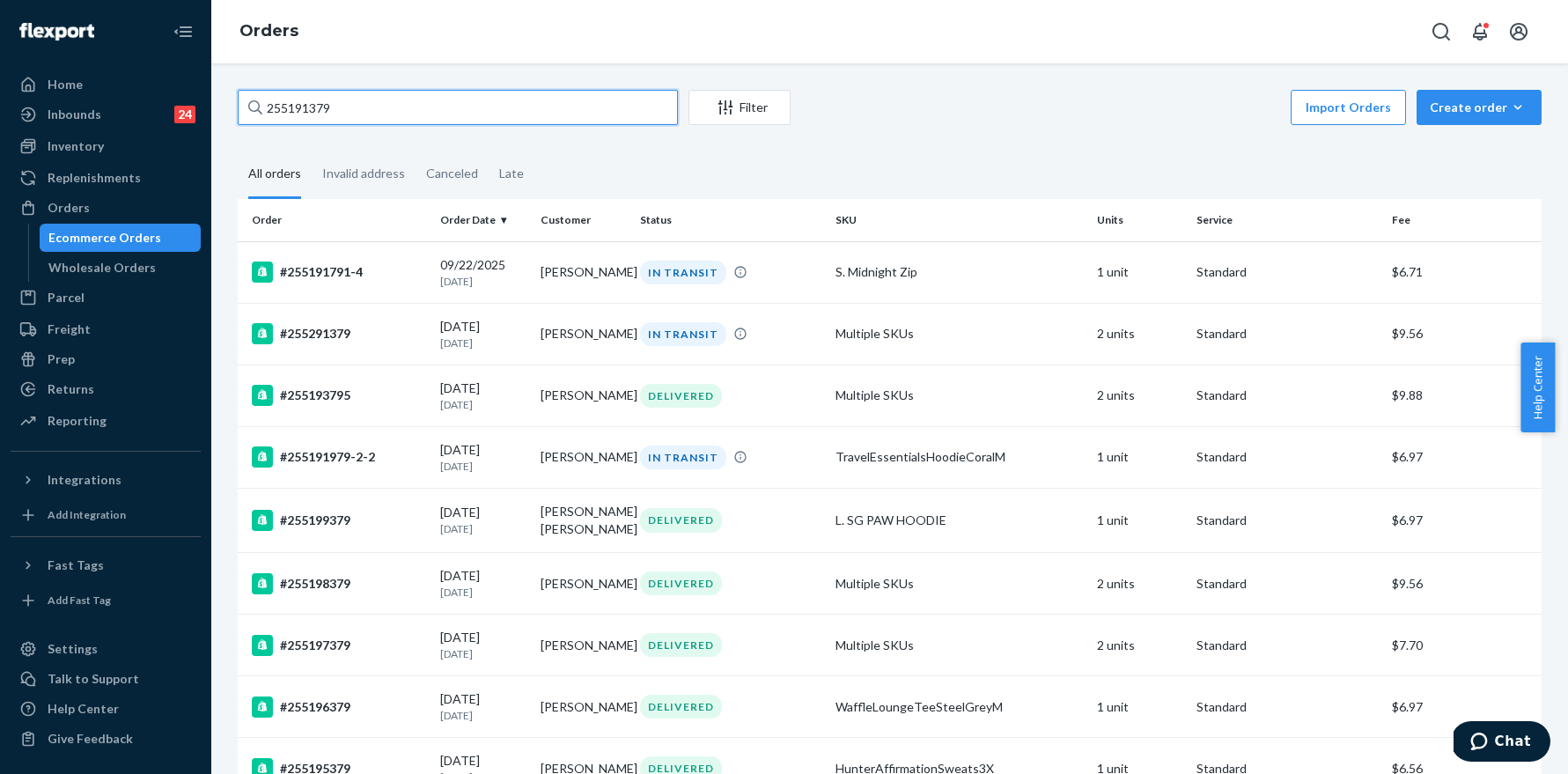
type input "255191379"
